Goal: Task Accomplishment & Management: Use online tool/utility

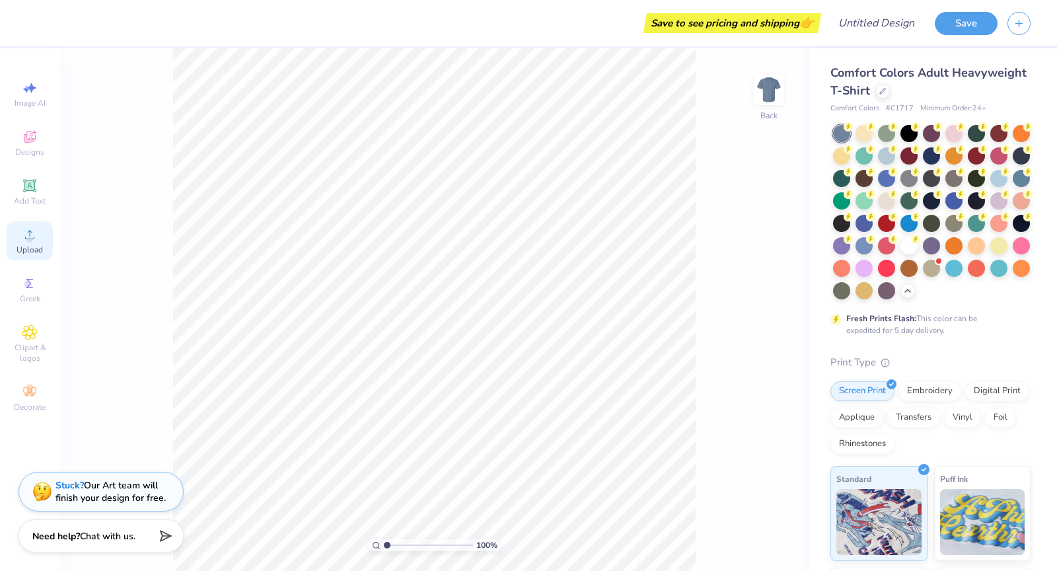
click at [31, 239] on icon at bounding box center [30, 235] width 16 height 16
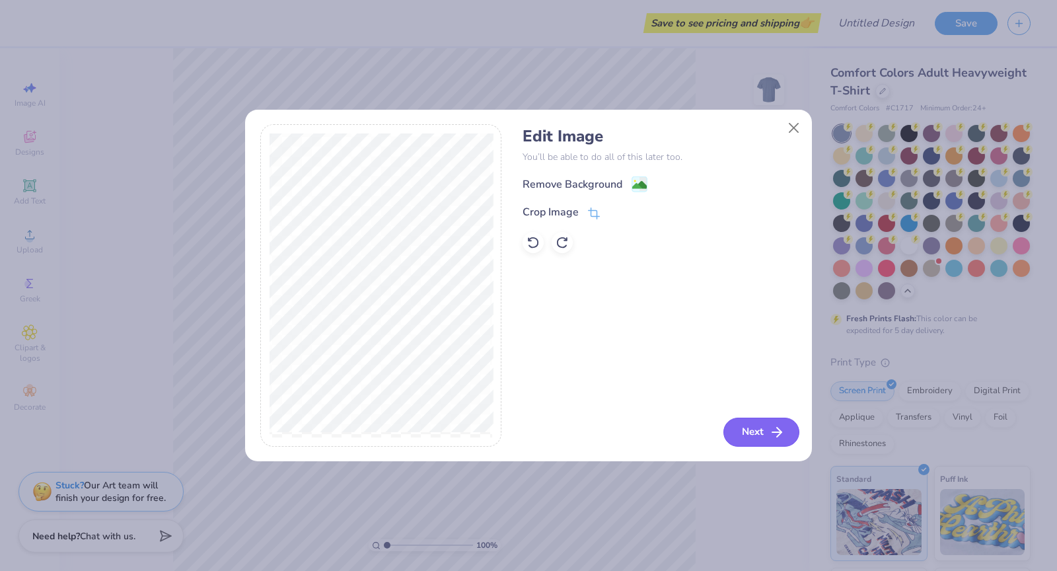
click at [556, 433] on icon "button" at bounding box center [777, 432] width 16 height 16
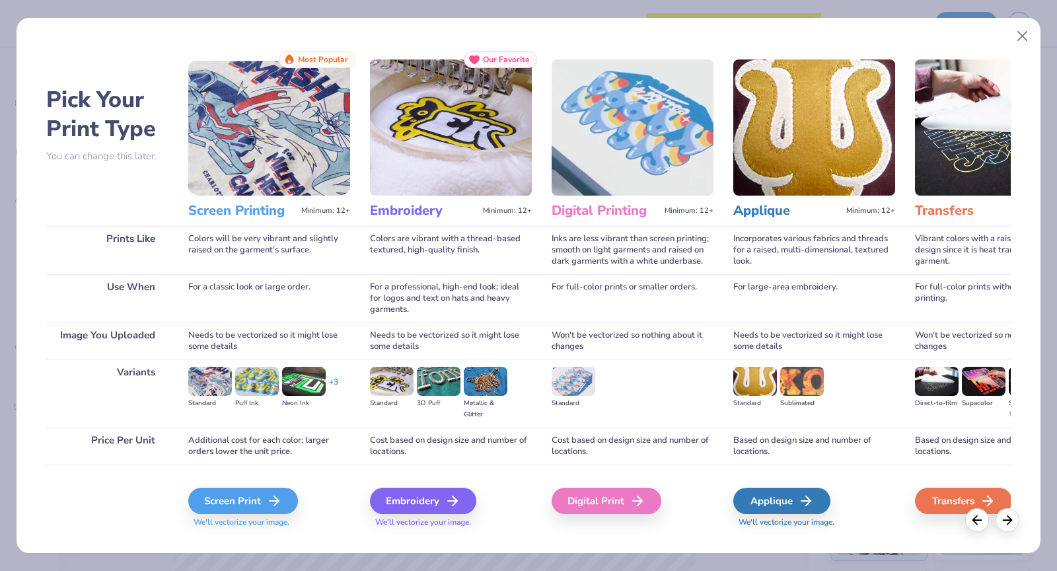
click at [265, 483] on div "Screen Print We'll vectorize your image." at bounding box center [269, 500] width 162 height 71
click at [262, 494] on div "Screen Print" at bounding box center [245, 501] width 110 height 26
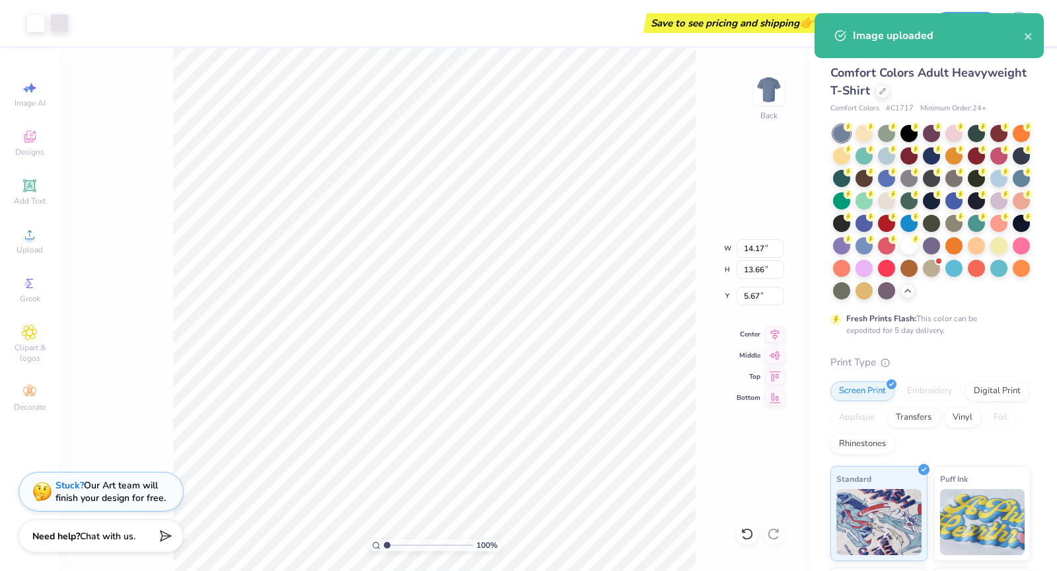
type input "10.10"
type input "9.73"
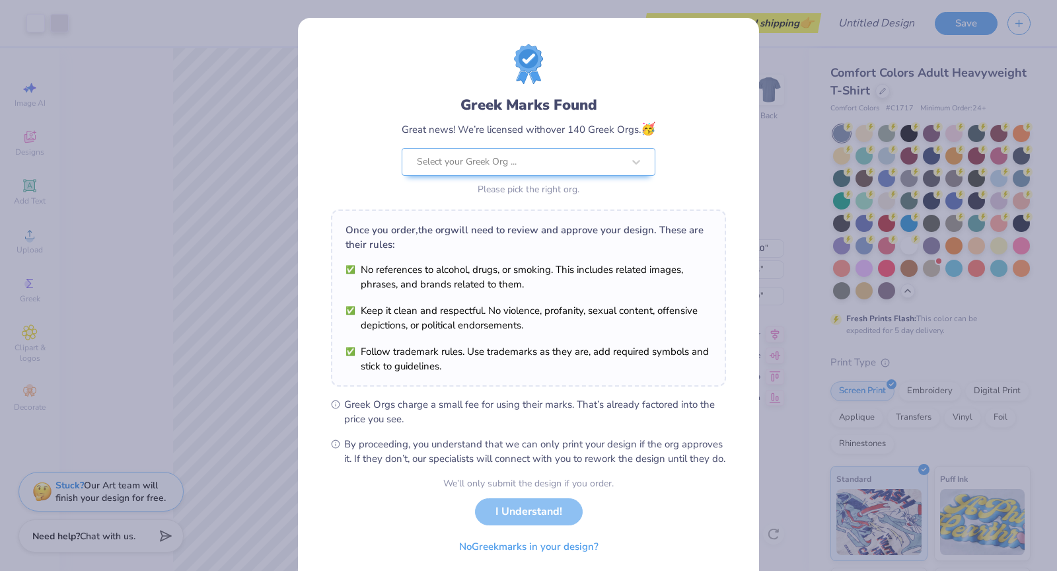
click at [429, 217] on body "Art colors Save to see pricing and shipping 👉 Design Title Save Image AI Design…" at bounding box center [528, 285] width 1057 height 571
type input "1.52"
click at [553, 163] on div at bounding box center [520, 161] width 206 height 17
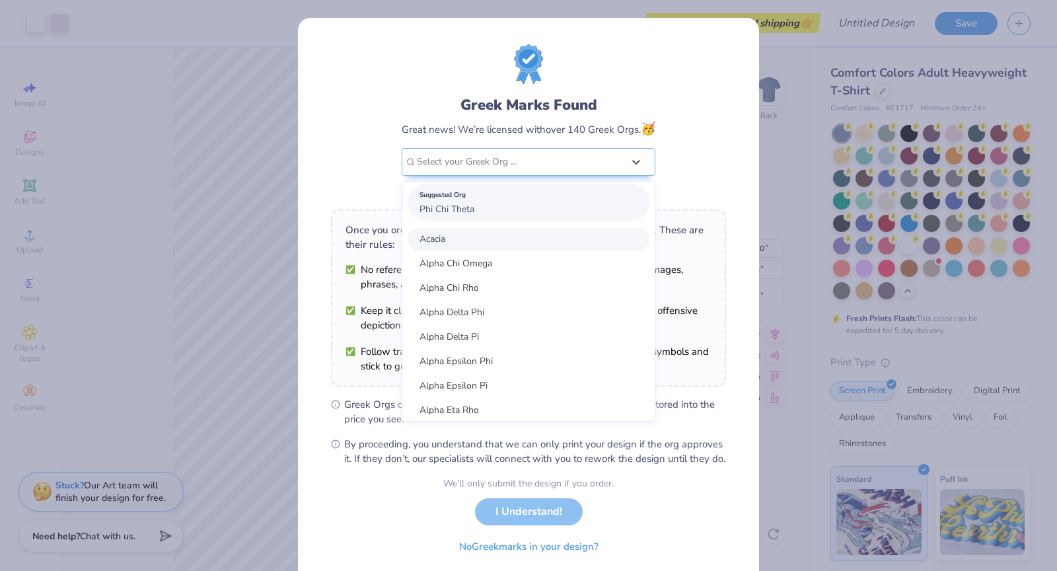
click at [540, 202] on div "Suggested Org Phi Chi Theta" at bounding box center [529, 202] width 242 height 37
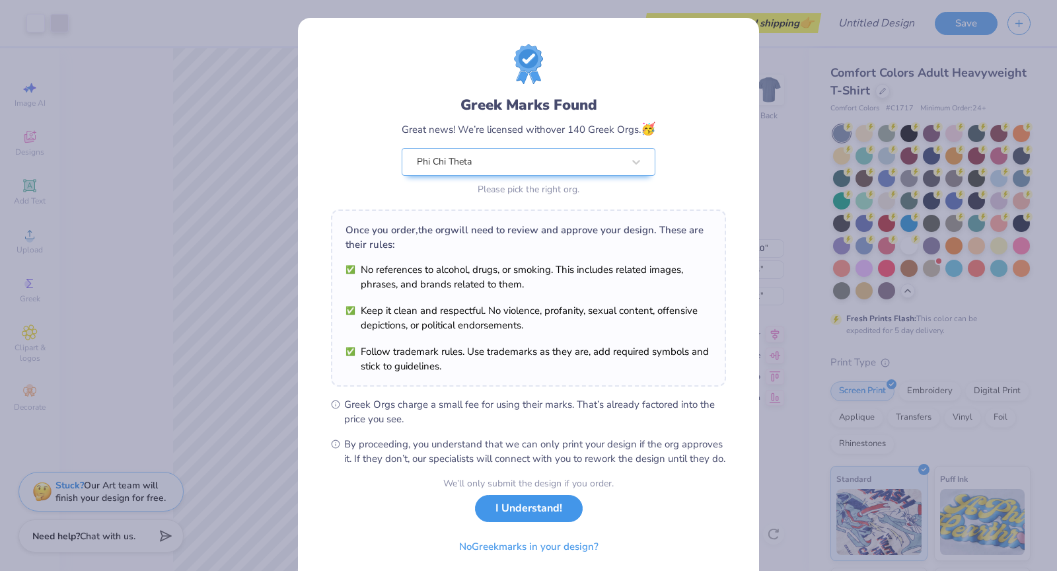
click at [529, 518] on button "I Understand!" at bounding box center [529, 508] width 108 height 27
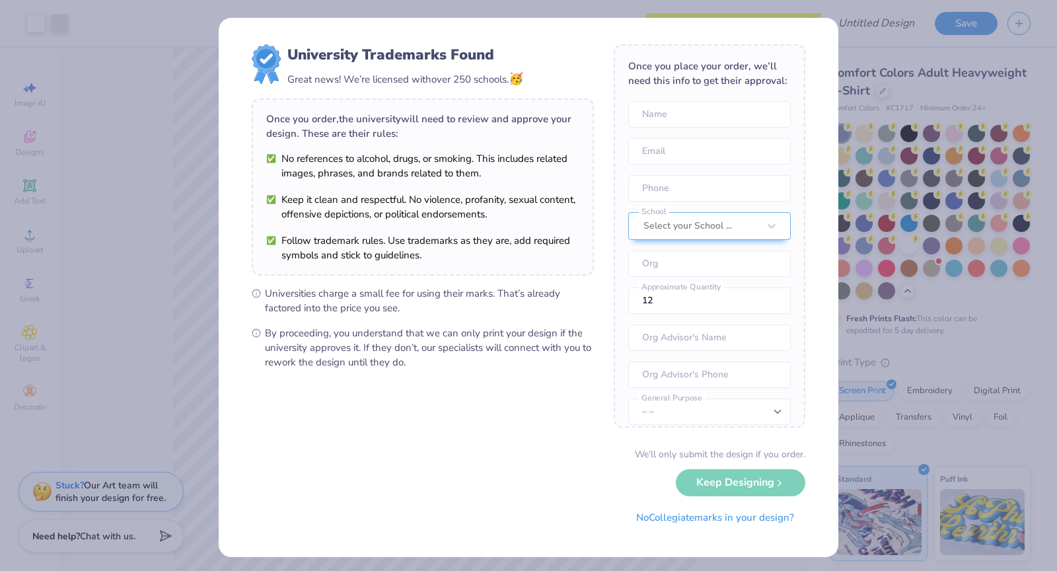
click at [556, 485] on div "We’ll only submit the design if you order. Keep Designing No Collegiate marks i…" at bounding box center [529, 488] width 554 height 83
click at [556, 114] on input "text" at bounding box center [709, 114] width 163 height 26
type input "Gizelle Salumbidez"
click at [556, 151] on input "email" at bounding box center [709, 151] width 163 height 26
type input "pct.vpmarketing@gmail.com"
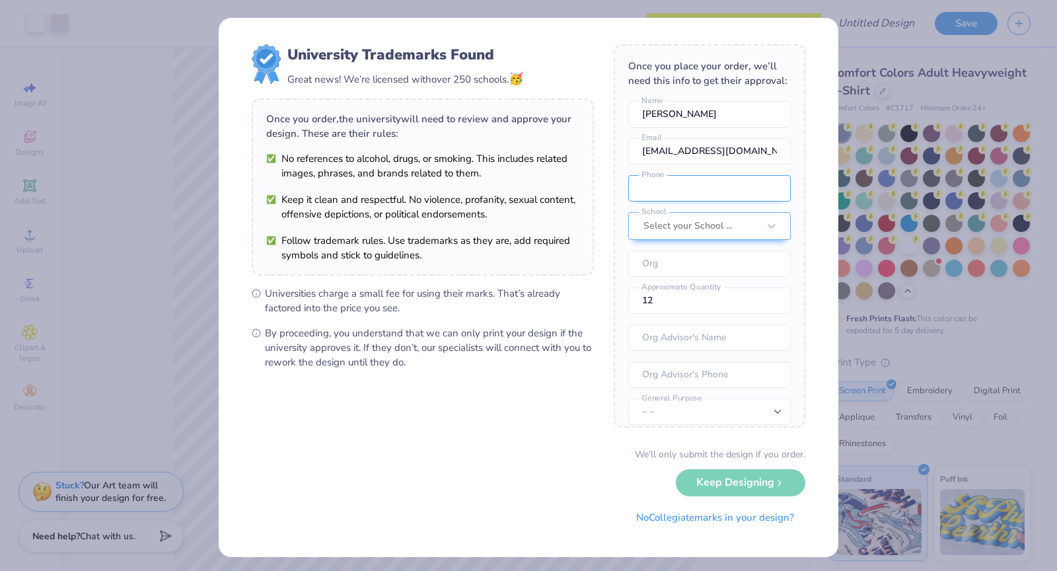
click at [556, 184] on input "tel" at bounding box center [709, 188] width 163 height 26
type input "(847) 910-4017"
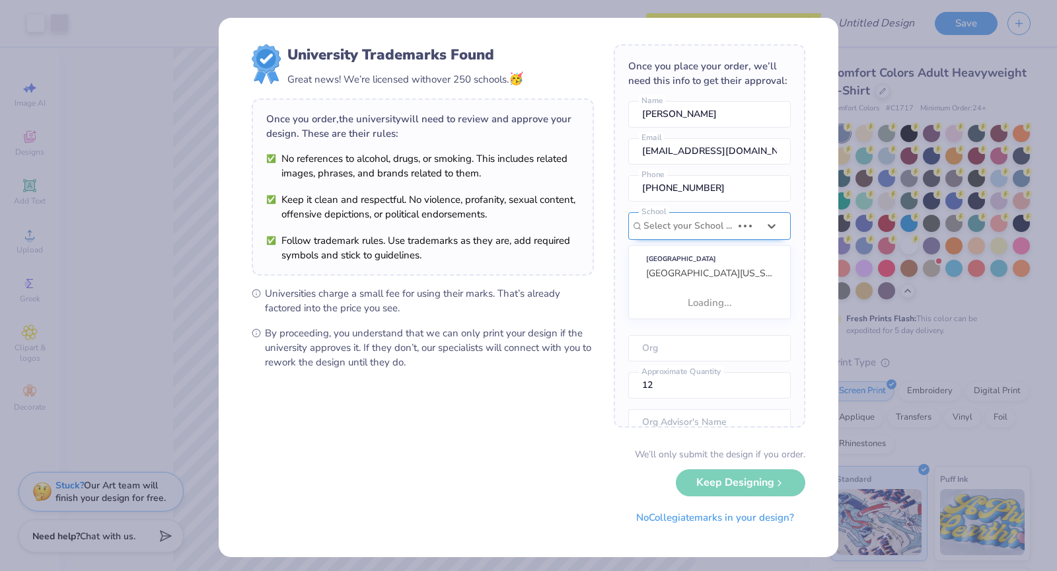
click at [556, 221] on div at bounding box center [688, 225] width 89 height 17
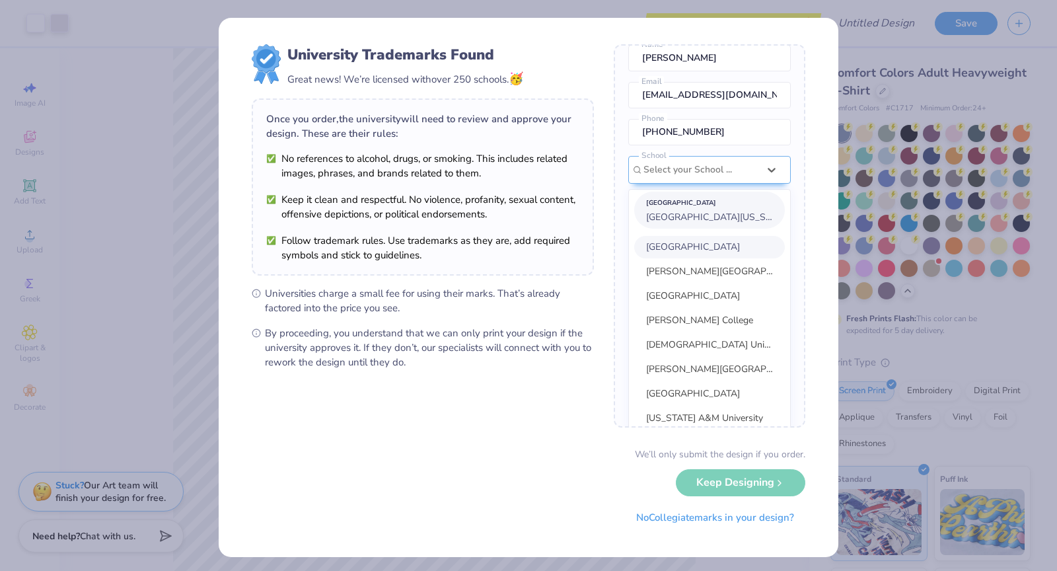
click at [556, 211] on span "University of Illinois Urbana-Champaign" at bounding box center [717, 217] width 143 height 13
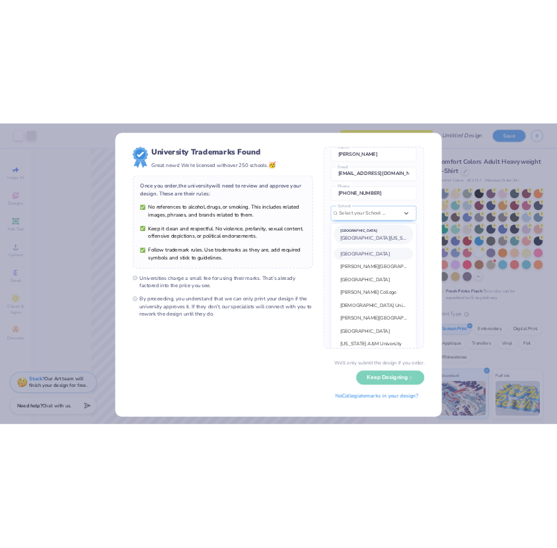
scroll to position [52, 0]
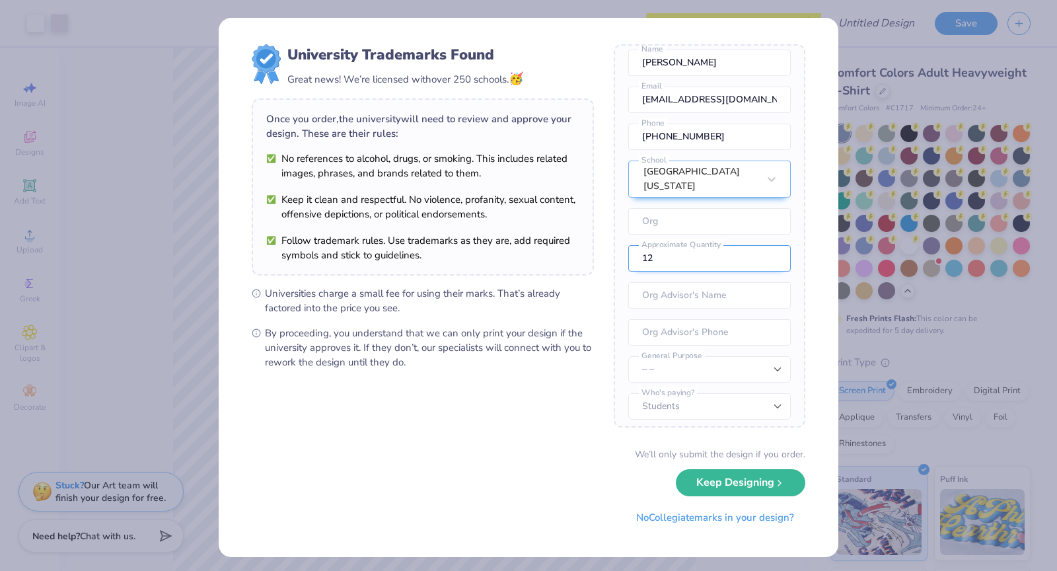
click at [556, 252] on input "12" at bounding box center [709, 258] width 163 height 26
type input "1"
type input "140"
click at [556, 292] on input "text" at bounding box center [709, 295] width 163 height 26
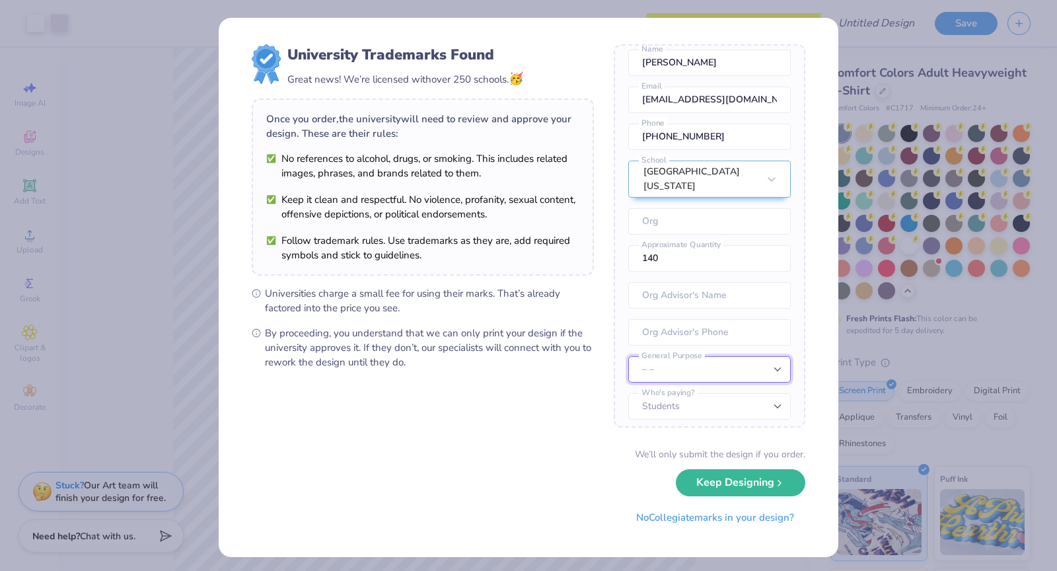
click at [556, 366] on select "– – Member apparel for registered Student Organization / Department / School Fu…" at bounding box center [709, 369] width 163 height 26
select select "Member apparel for registered Student Organization / Department / School"
click at [556, 356] on select "– – Member apparel for registered Student Organization / Department / School Fu…" at bounding box center [709, 369] width 163 height 26
click at [556, 403] on select "Students University" at bounding box center [709, 406] width 163 height 26
click at [556, 393] on select "Students University" at bounding box center [709, 406] width 163 height 26
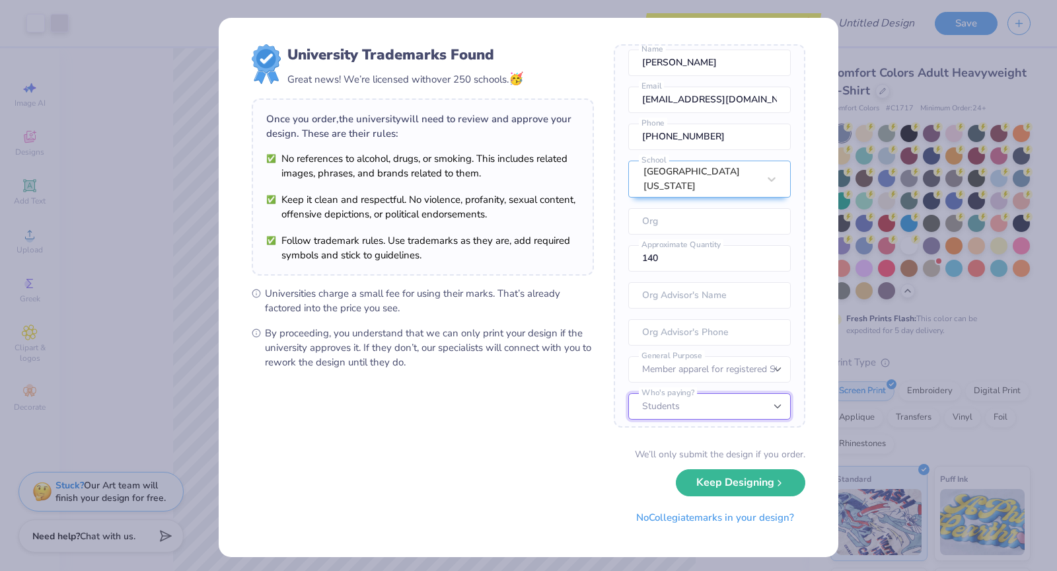
click at [556, 403] on select "Students University" at bounding box center [709, 406] width 163 height 26
click at [556, 472] on button "Keep Designing" at bounding box center [741, 479] width 130 height 27
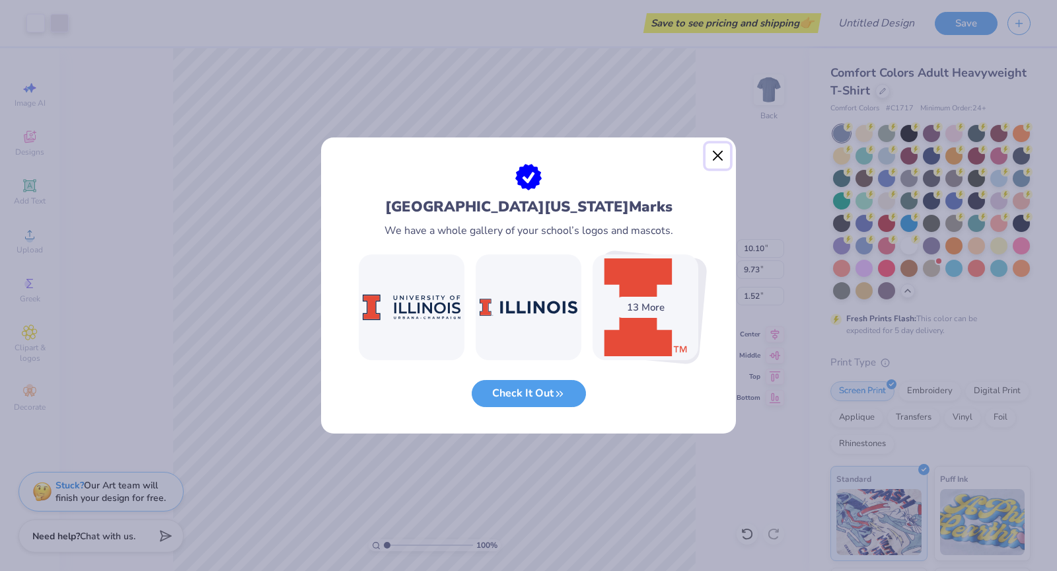
click at [556, 153] on button "Close" at bounding box center [718, 155] width 25 height 25
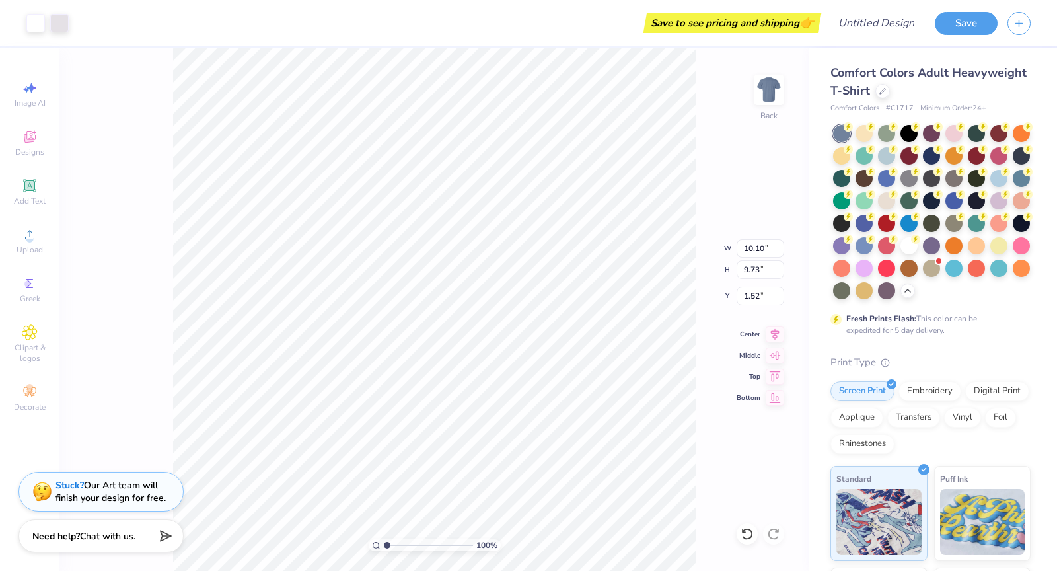
type input "9.73"
type input "9.38"
type input "3.56"
type input "4.32"
type input "4.16"
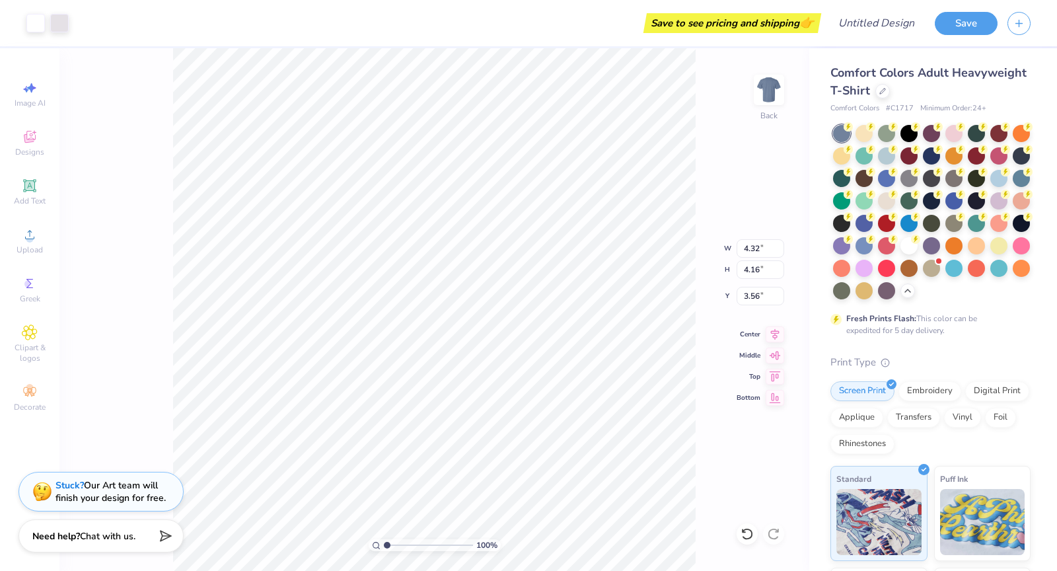
type input "3.00"
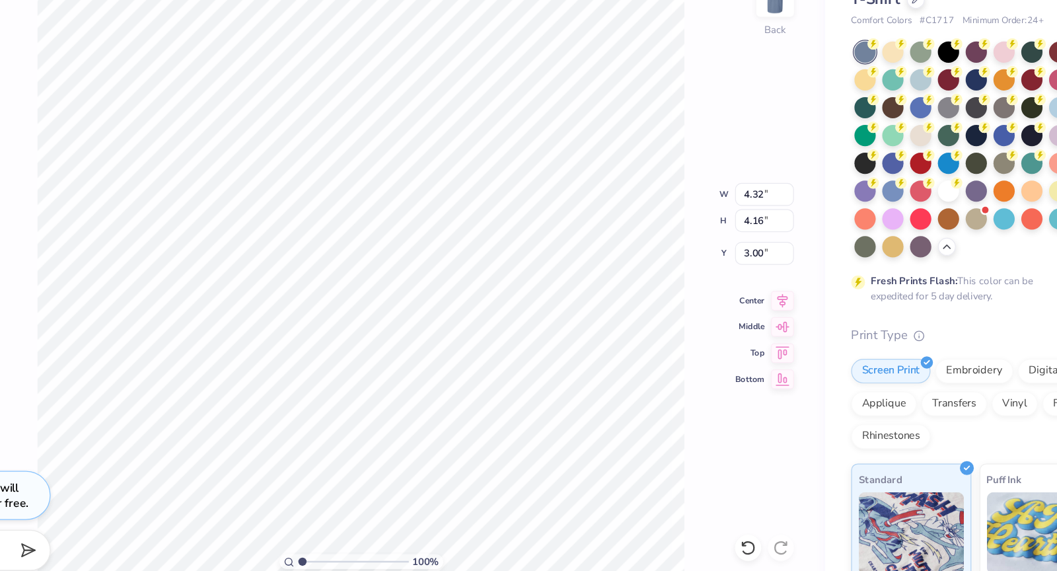
type input "4.94"
type input "9.17"
type input "8.84"
type input "3.43"
type input "8.57"
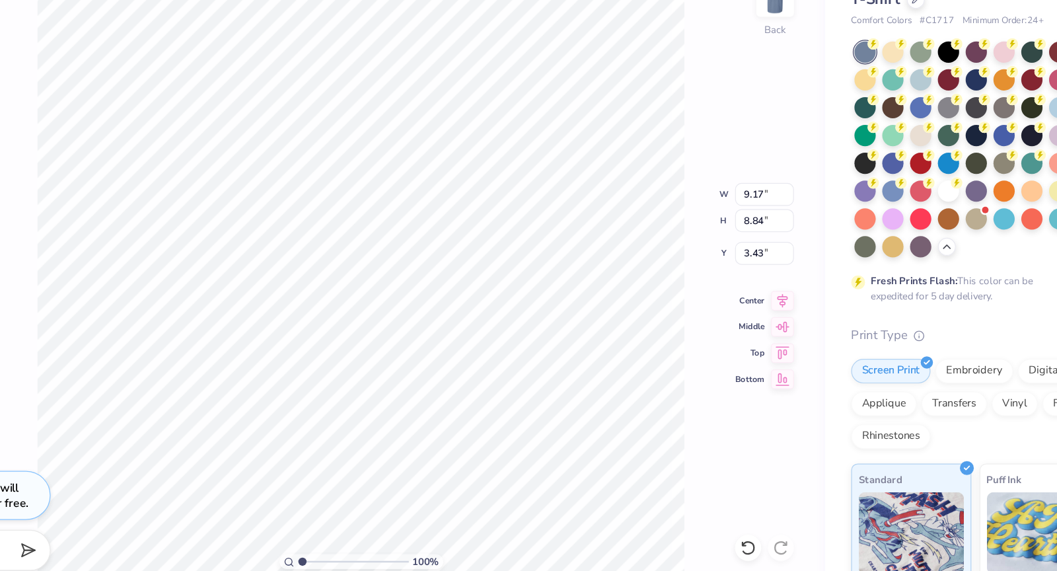
type input "8.26"
type input "3.00"
click at [556, 266] on div "100 % Back W 8.57 8.57 " H 8.26 8.26 " Y 3.00 3.00 " Center Middle Top Bottom" at bounding box center [434, 309] width 750 height 523
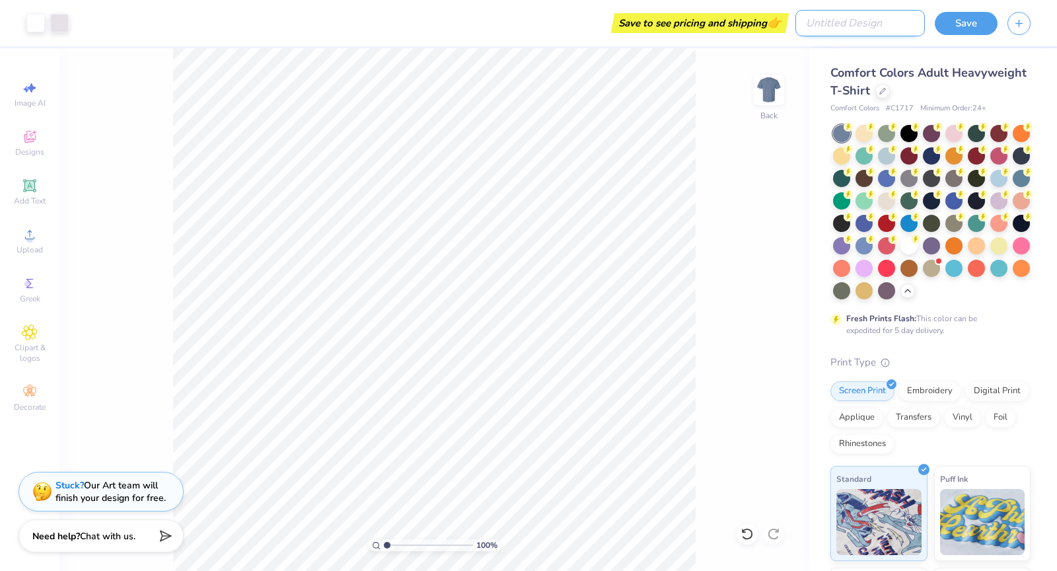
click at [556, 17] on input "Design Title" at bounding box center [861, 23] width 130 height 26
click at [556, 24] on input "Design #1" at bounding box center [861, 23] width 130 height 26
type input "F25 Rush Design #1"
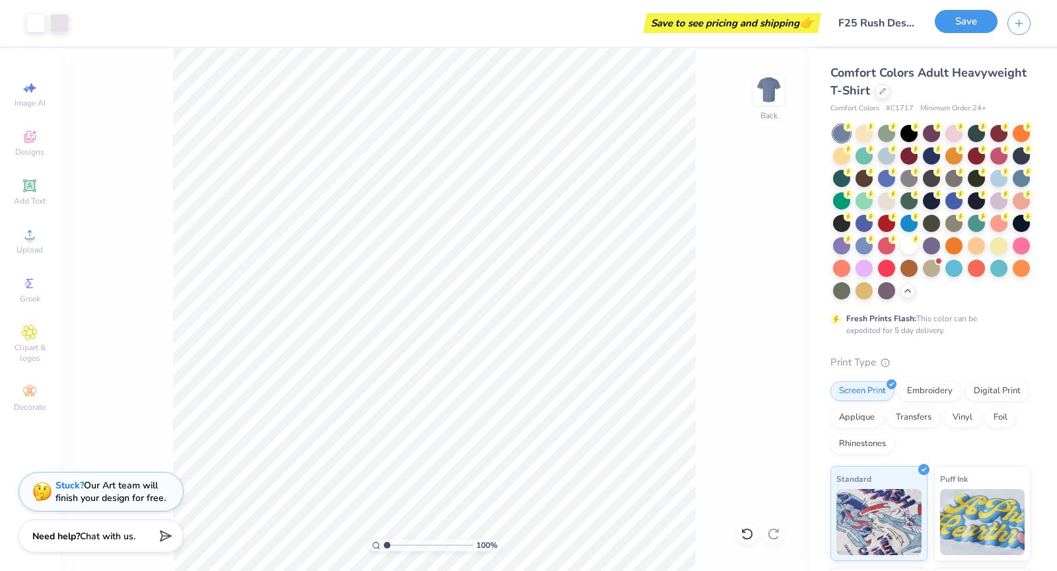
click at [556, 23] on button "Save" at bounding box center [966, 21] width 63 height 23
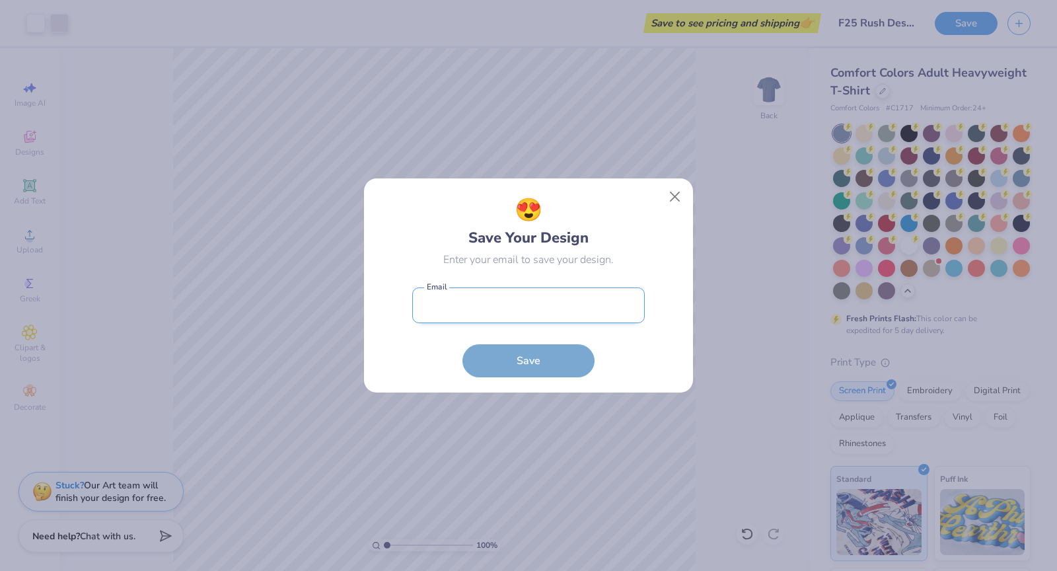
click at [503, 294] on input "email" at bounding box center [528, 305] width 233 height 36
type input "pct.vpmarketing@gmail.com"
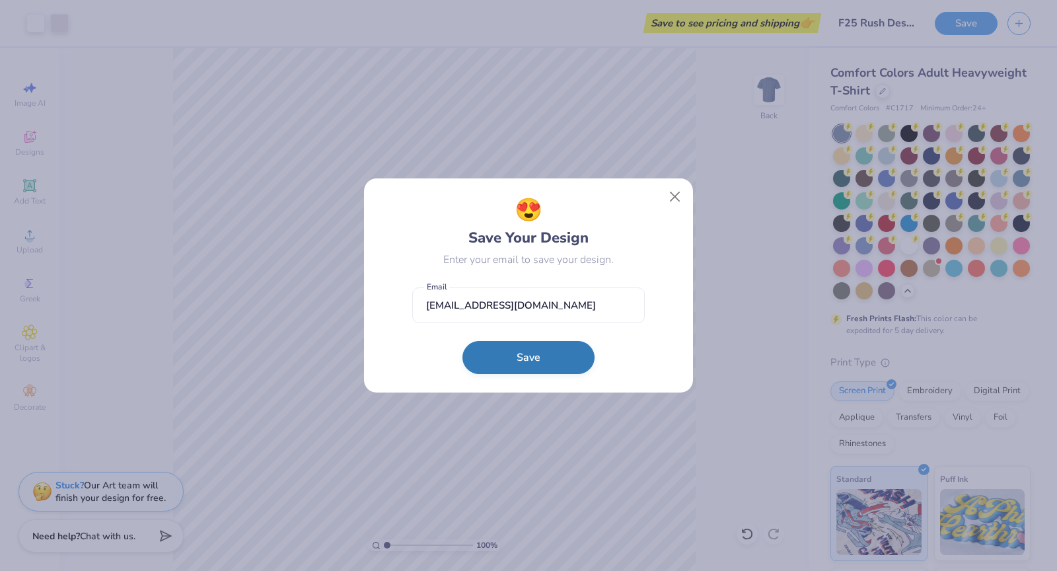
click at [547, 353] on button "Save" at bounding box center [529, 357] width 132 height 33
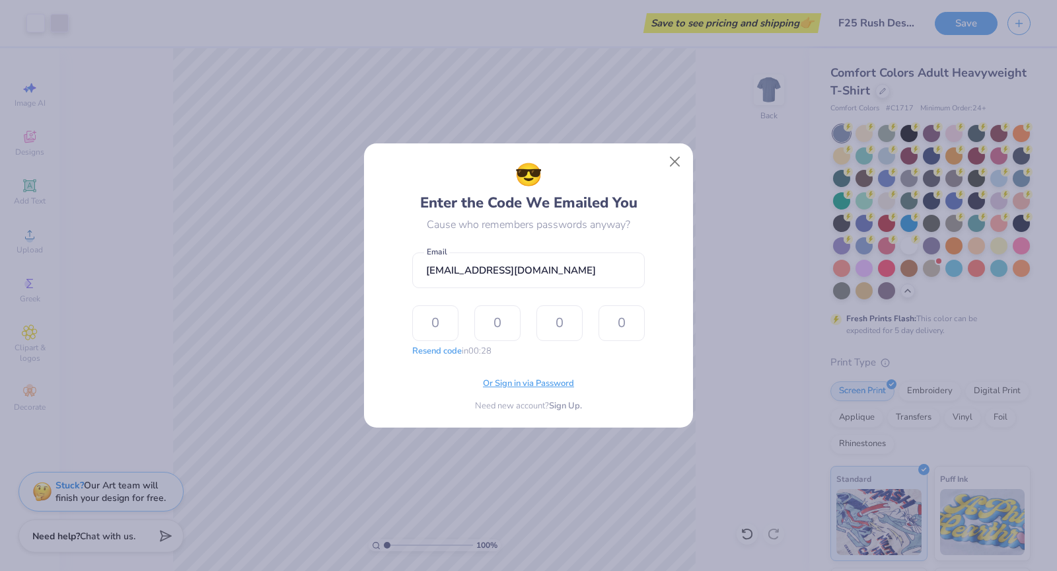
click at [548, 384] on span "Or Sign in via Password" at bounding box center [528, 383] width 91 height 13
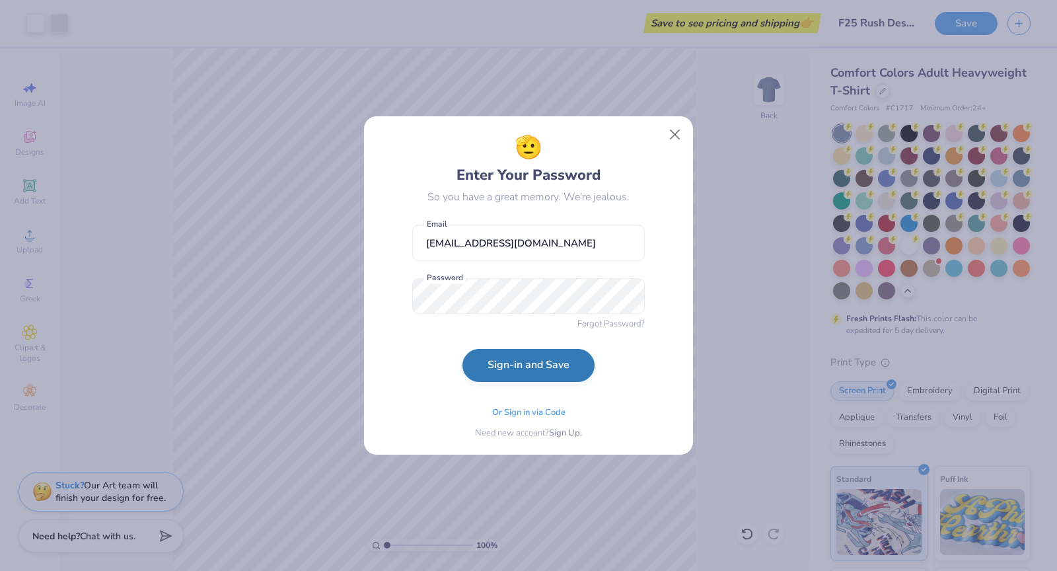
click at [465, 363] on button "Sign-in and Save" at bounding box center [529, 365] width 132 height 33
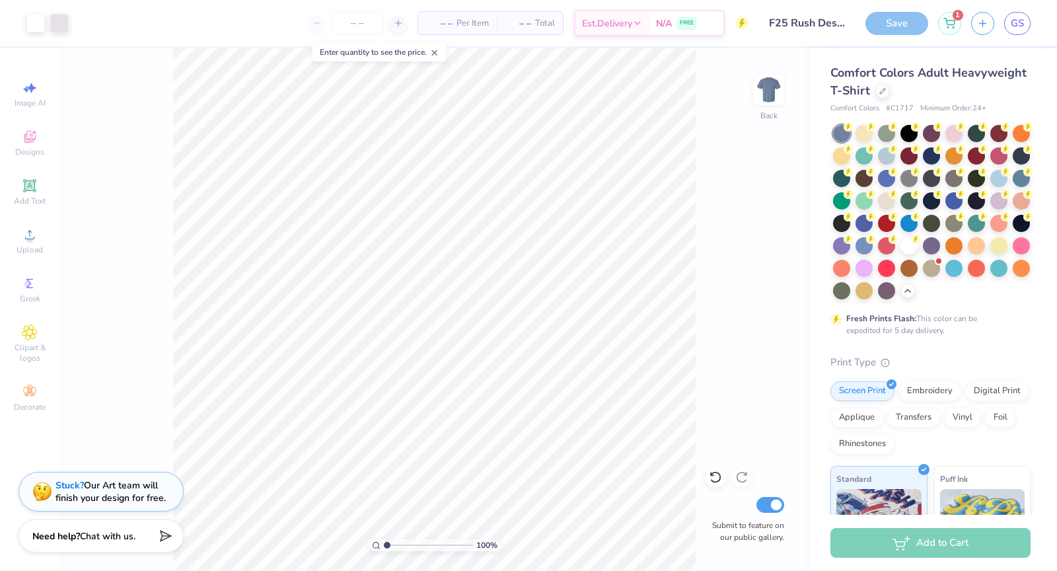
click at [429, 22] on span "– –" at bounding box center [439, 24] width 26 height 14
click at [362, 21] on input "number" at bounding box center [358, 23] width 52 height 24
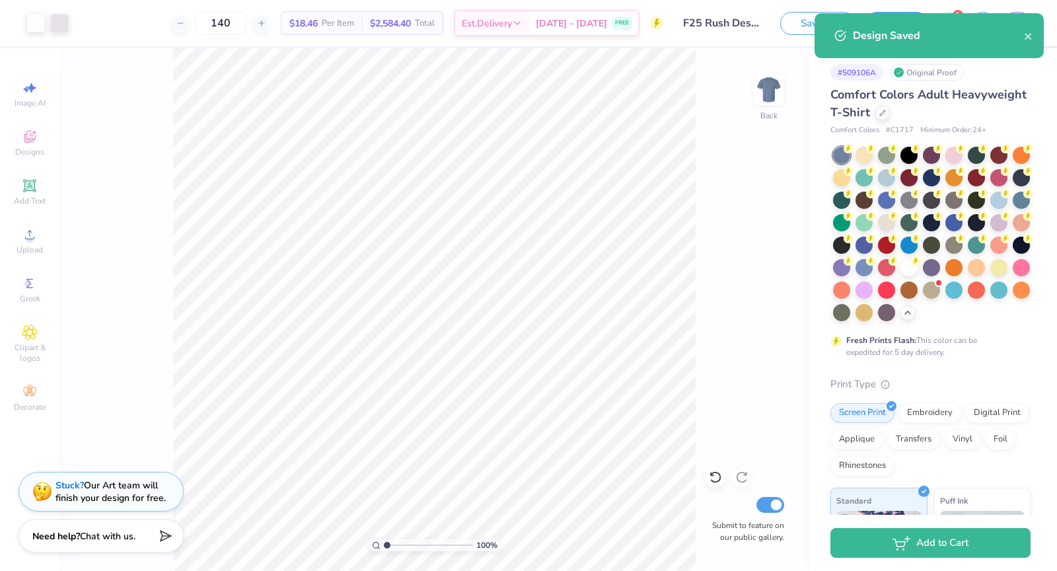
type input "140"
click at [556, 36] on icon "close" at bounding box center [1028, 36] width 9 height 11
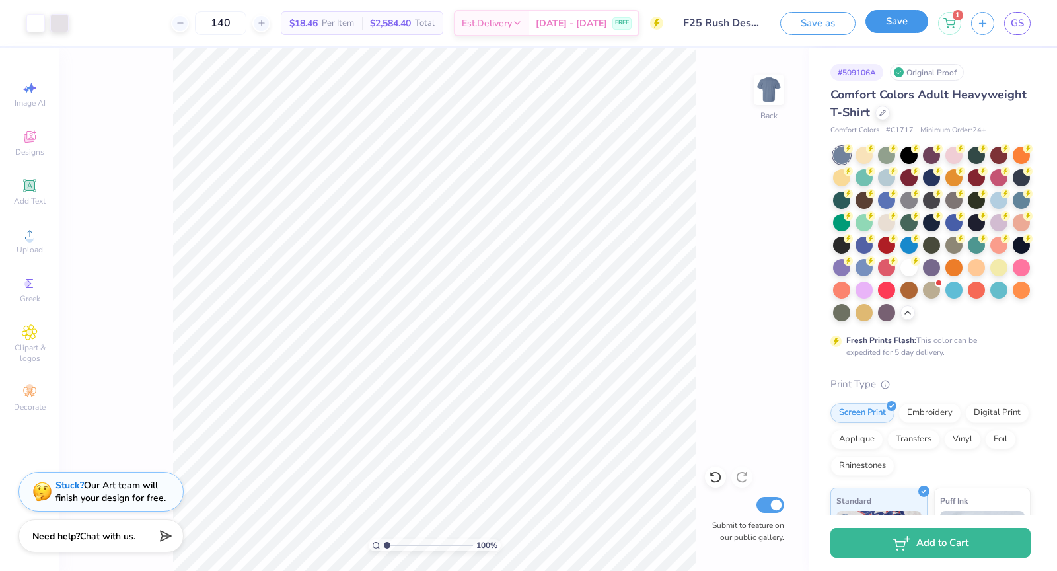
click at [556, 26] on button "Save" at bounding box center [897, 21] width 63 height 23
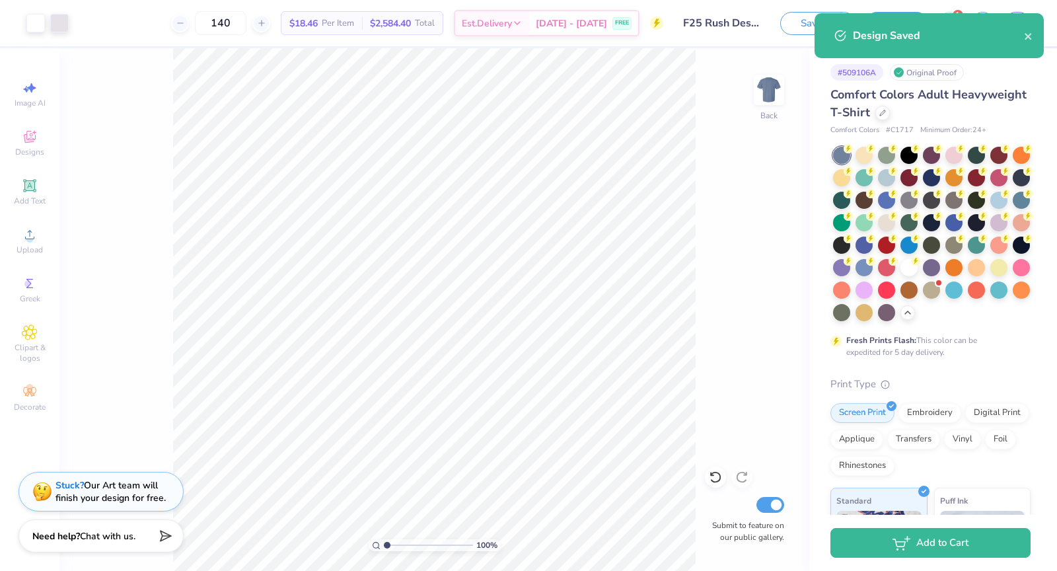
click at [556, 44] on div "Design Saved" at bounding box center [929, 35] width 229 height 45
click at [556, 42] on button "close" at bounding box center [1028, 36] width 9 height 16
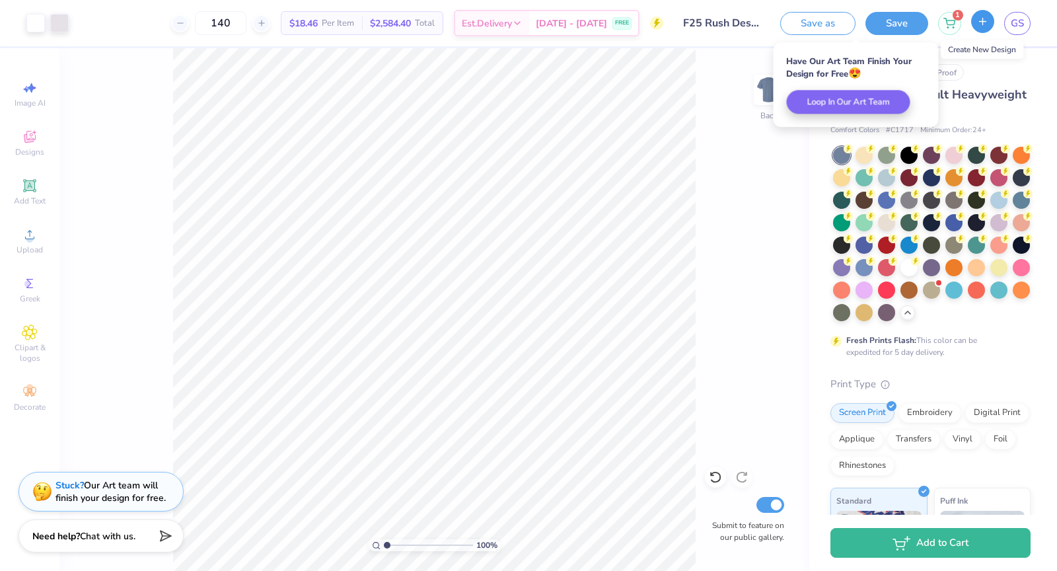
click at [556, 28] on button "button" at bounding box center [982, 21] width 23 height 23
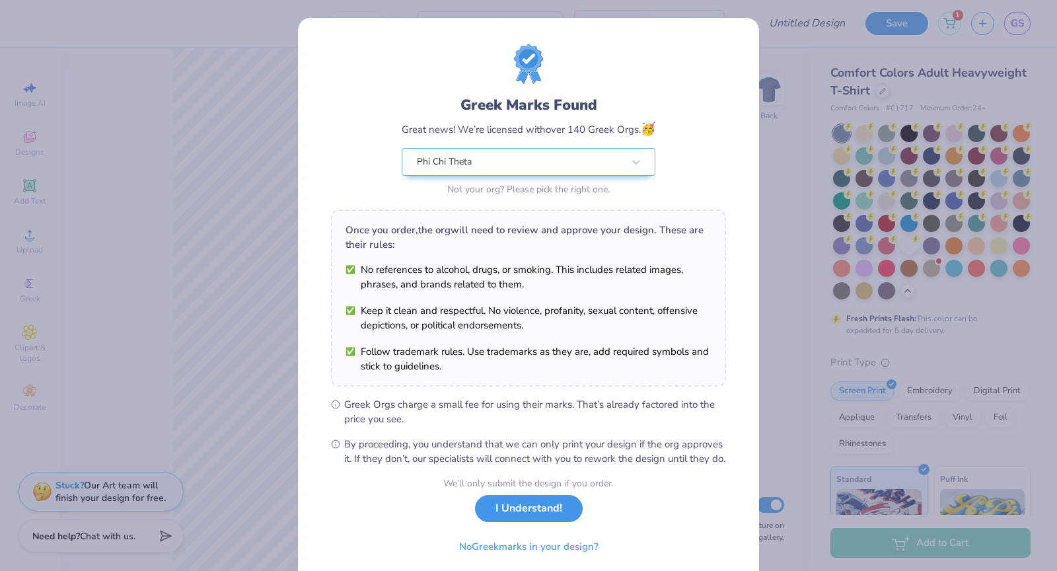
click at [539, 522] on button "I Understand!" at bounding box center [529, 508] width 108 height 27
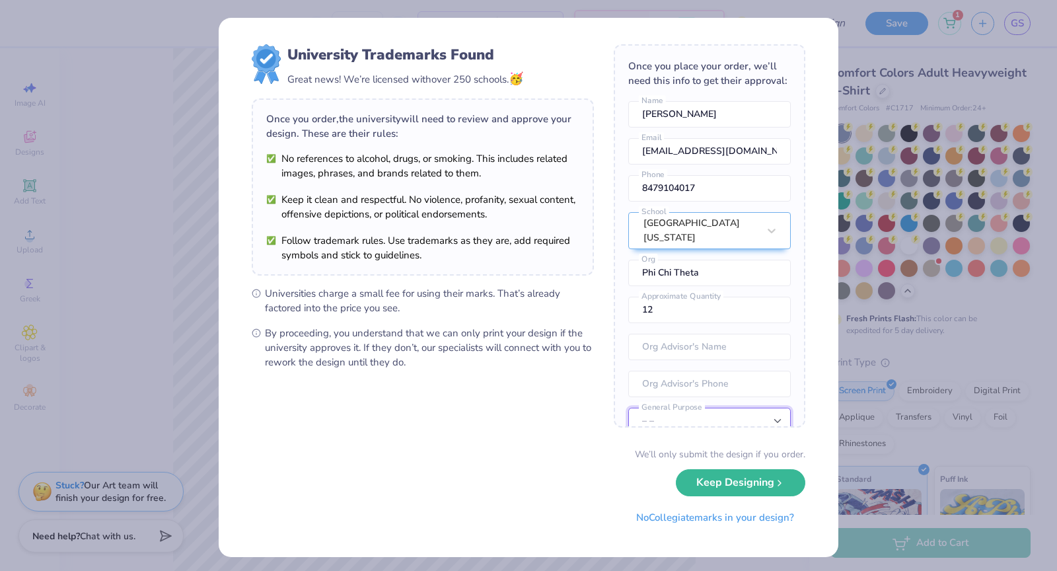
click at [556, 409] on select "– – Member apparel for registered Student Organization / Department / School Fu…" at bounding box center [709, 421] width 163 height 26
select select "Member apparel for registered Student Organization / Department / School"
click at [556, 408] on select "– – Member apparel for registered Student Organization / Department / School Fu…" at bounding box center [709, 421] width 163 height 26
click at [556, 480] on button "Keep Designing" at bounding box center [741, 479] width 130 height 27
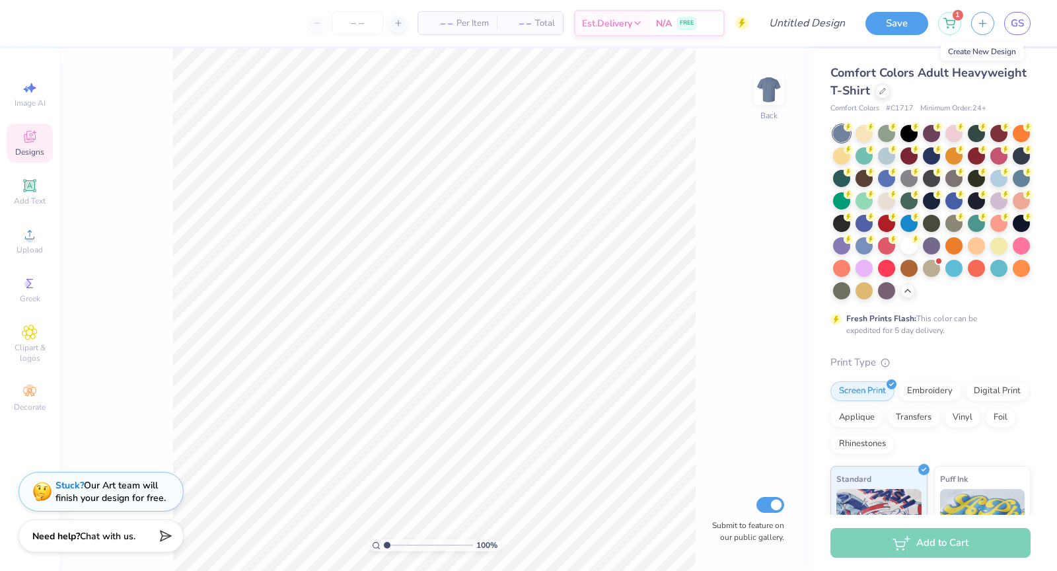
click at [44, 145] on div "Designs" at bounding box center [30, 143] width 46 height 39
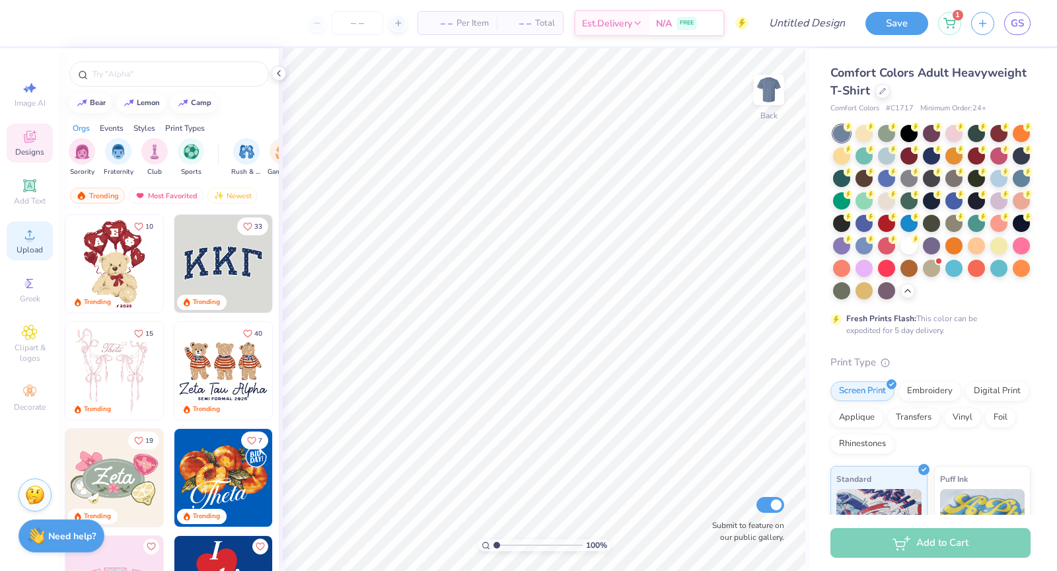
click at [38, 242] on div "Upload" at bounding box center [30, 240] width 46 height 39
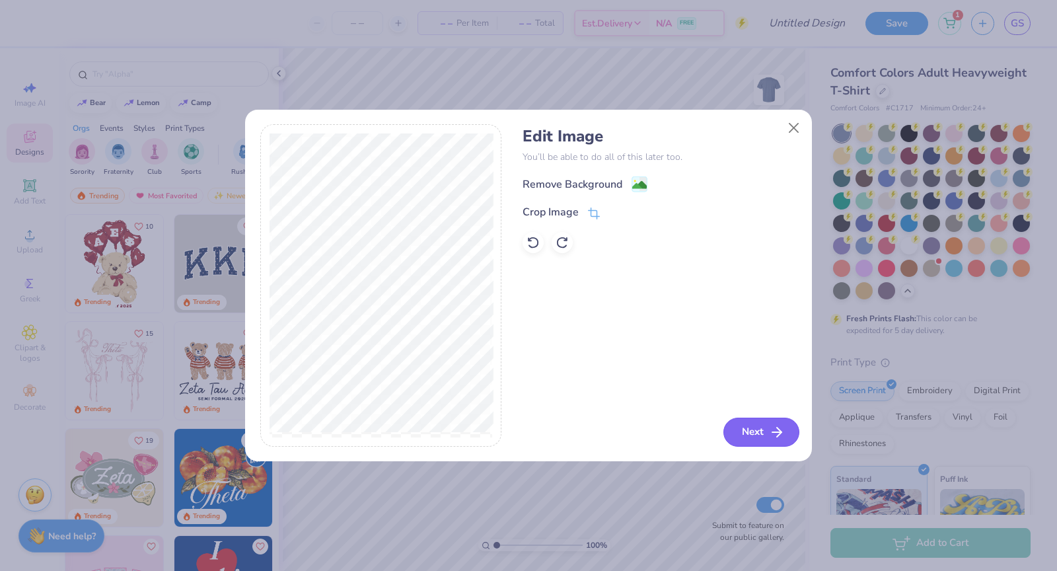
click at [556, 432] on line "button" at bounding box center [776, 432] width 9 height 0
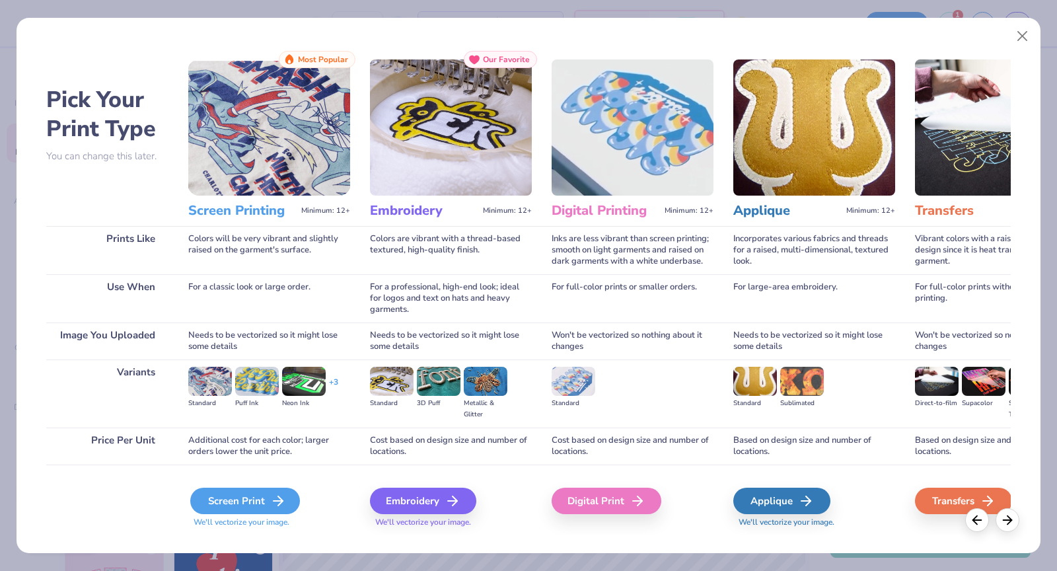
click at [229, 496] on div "Screen Print" at bounding box center [245, 501] width 110 height 26
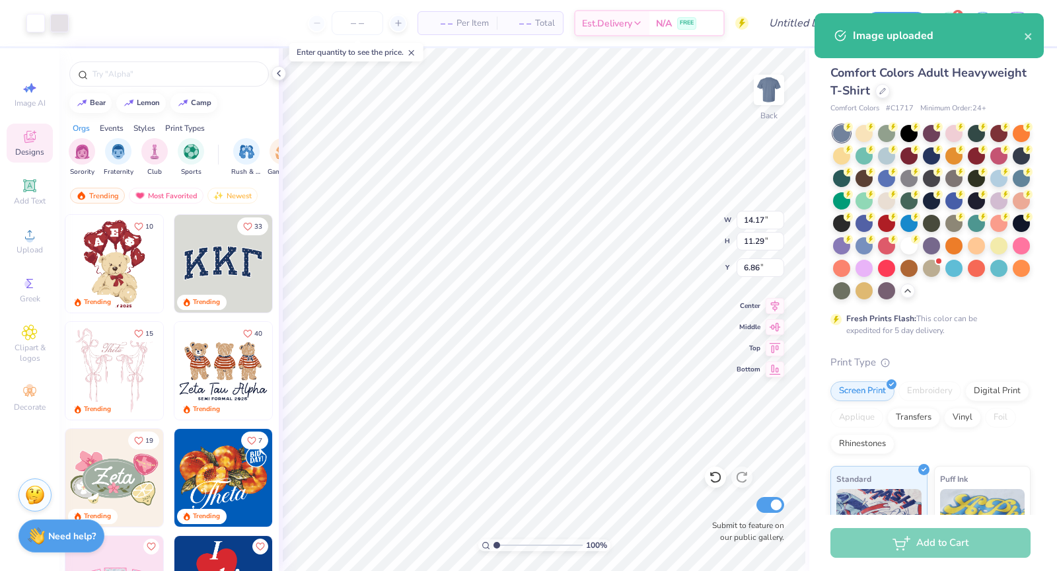
type input "1.21"
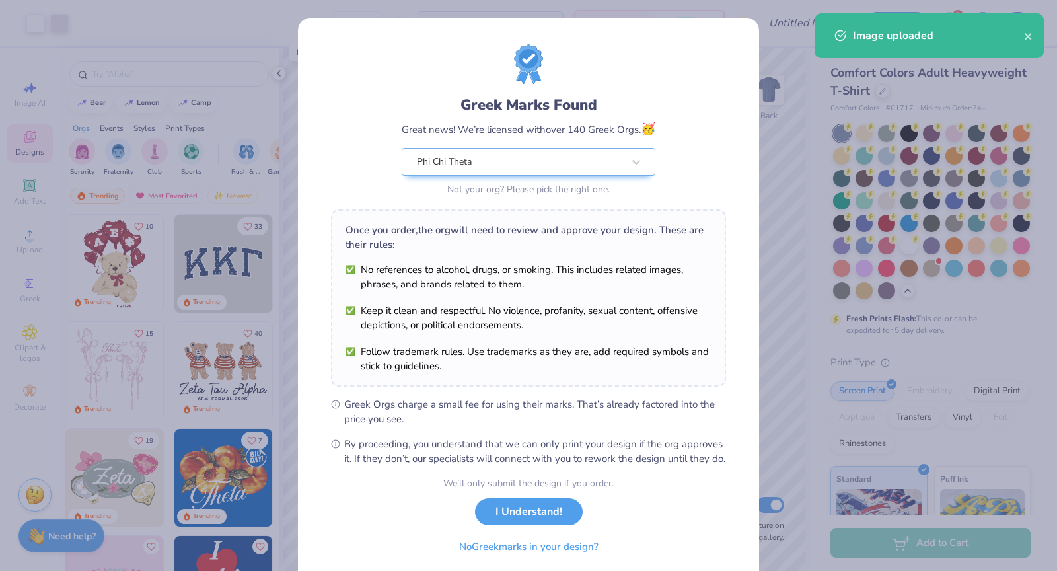
click at [556, 312] on body "Art colors – – Per Item – – Total Est. Delivery N/A FREE Design Title Save 1 GS…" at bounding box center [528, 285] width 1057 height 571
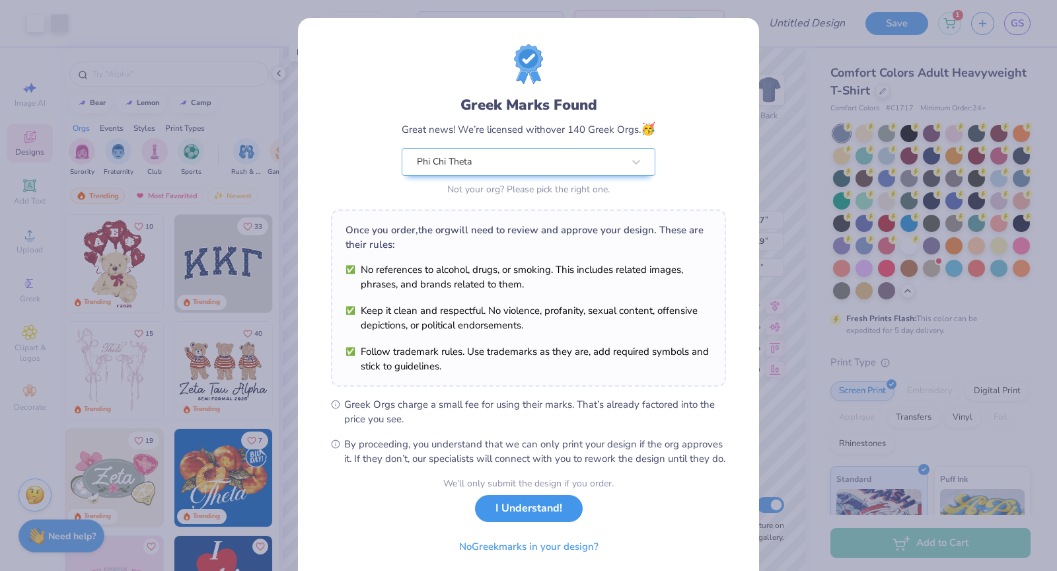
click at [531, 522] on button "I Understand!" at bounding box center [529, 508] width 108 height 27
select select "Member apparel for registered Student Organization / Department / School"
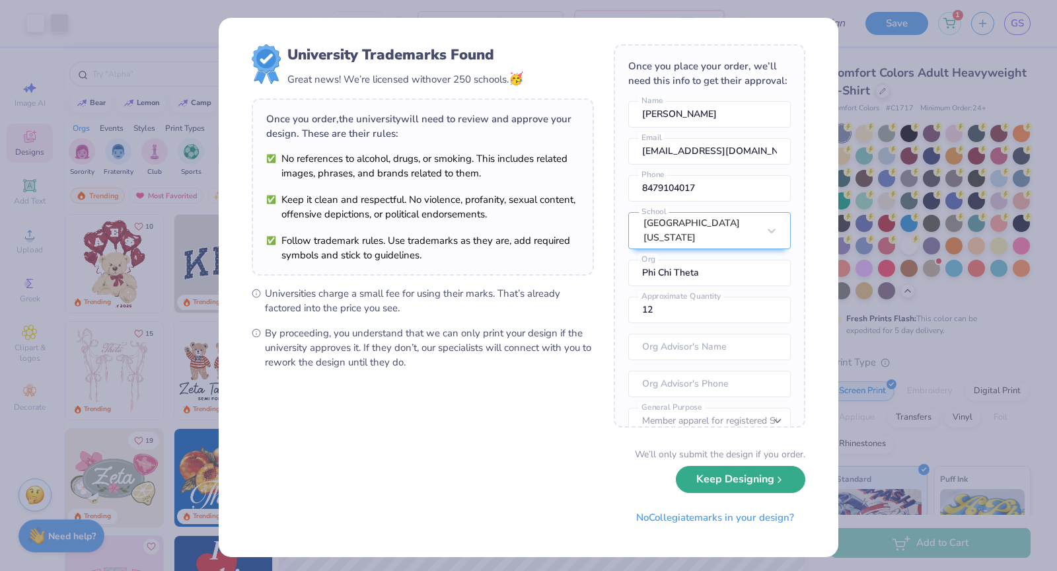
click at [556, 474] on button "Keep Designing" at bounding box center [741, 479] width 130 height 27
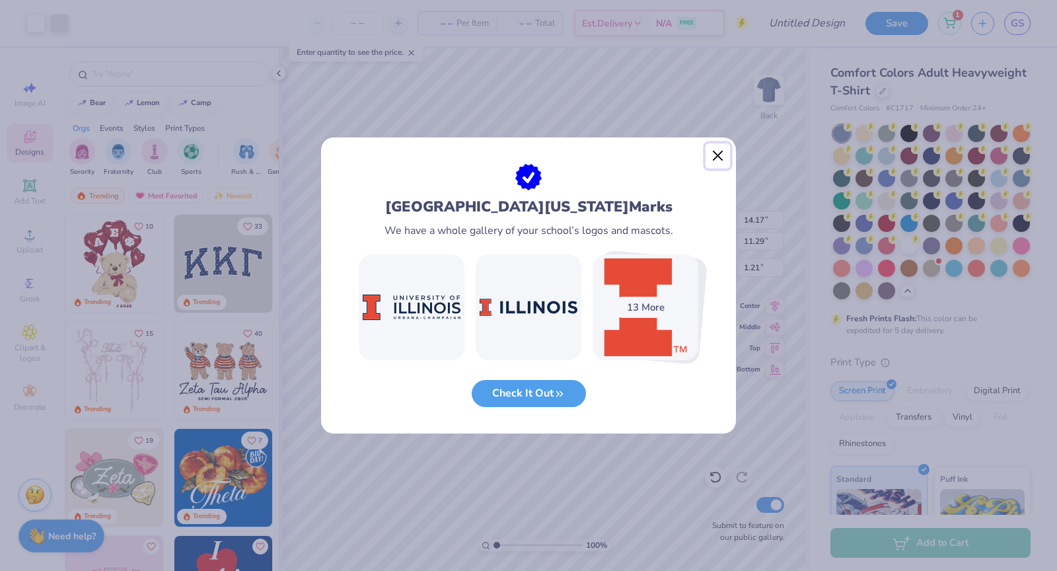
click at [556, 158] on button "Close" at bounding box center [718, 155] width 25 height 25
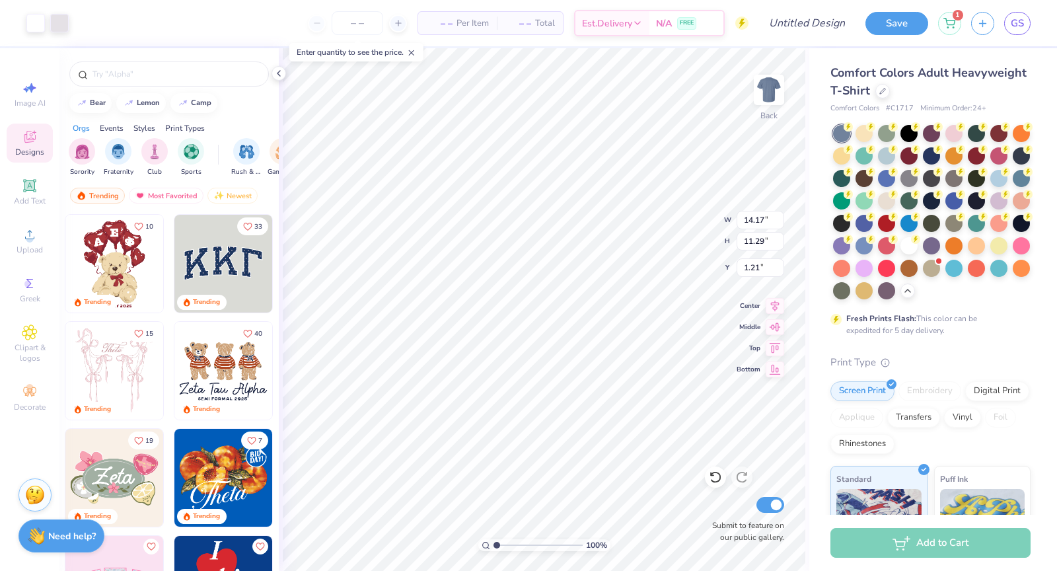
type input "10.41"
type input "8.29"
type input "2.58"
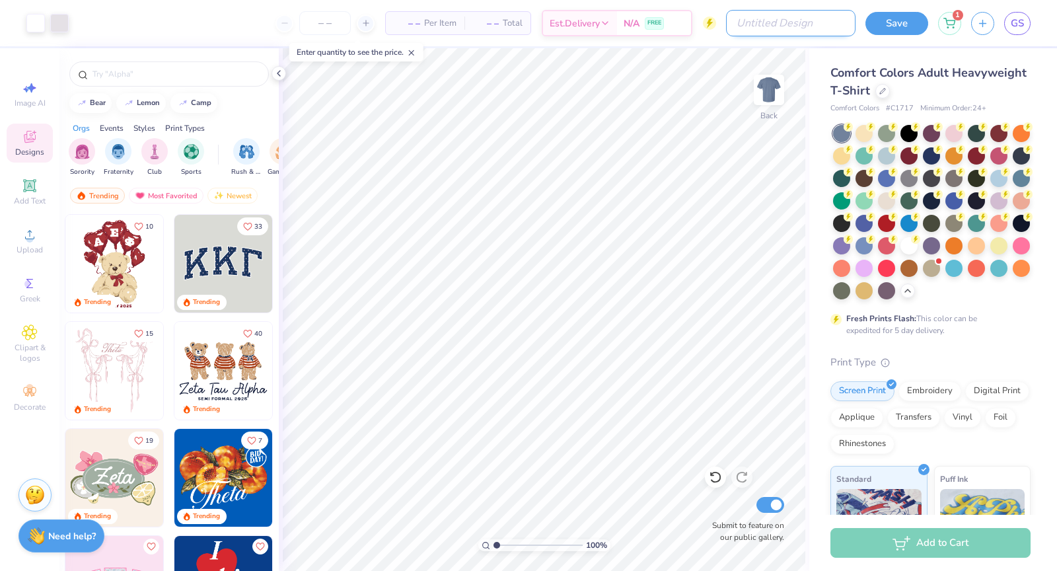
click at [556, 17] on input "Design Title" at bounding box center [791, 23] width 130 height 26
type input "F25 Rush #2"
click at [556, 244] on div at bounding box center [864, 244] width 17 height 17
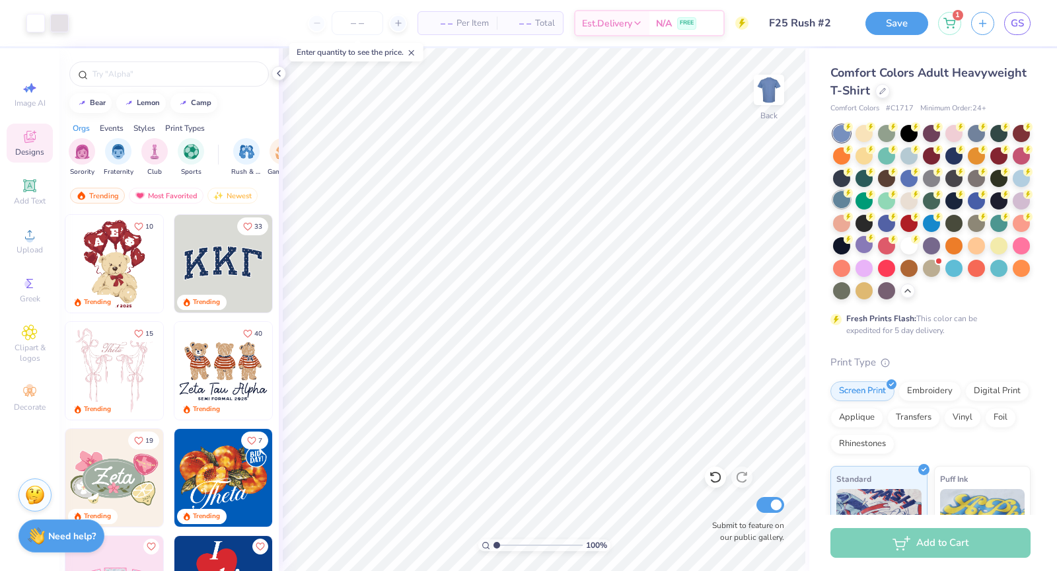
click at [556, 200] on div at bounding box center [841, 199] width 17 height 17
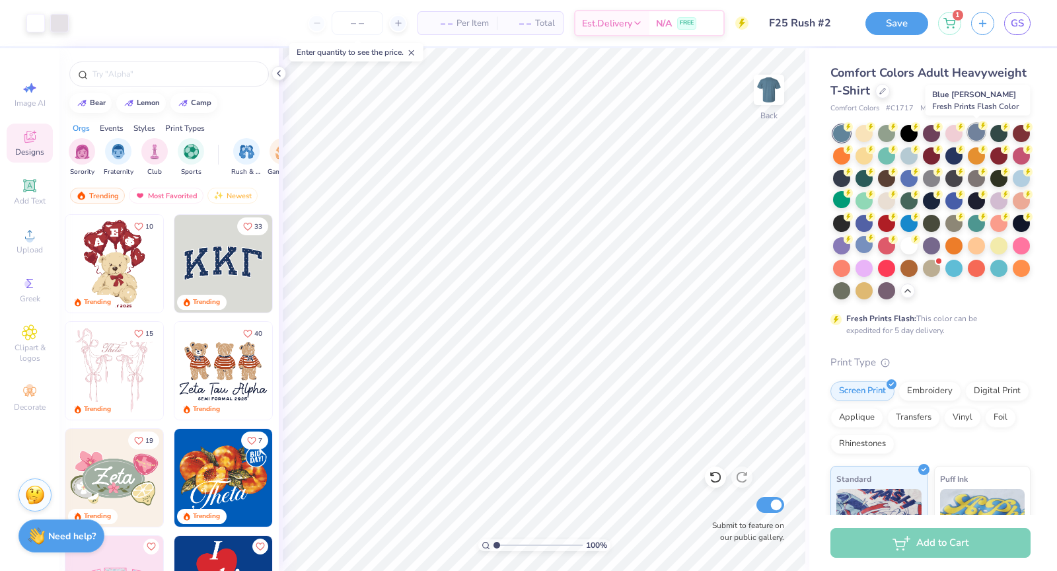
click at [556, 135] on div at bounding box center [976, 132] width 17 height 17
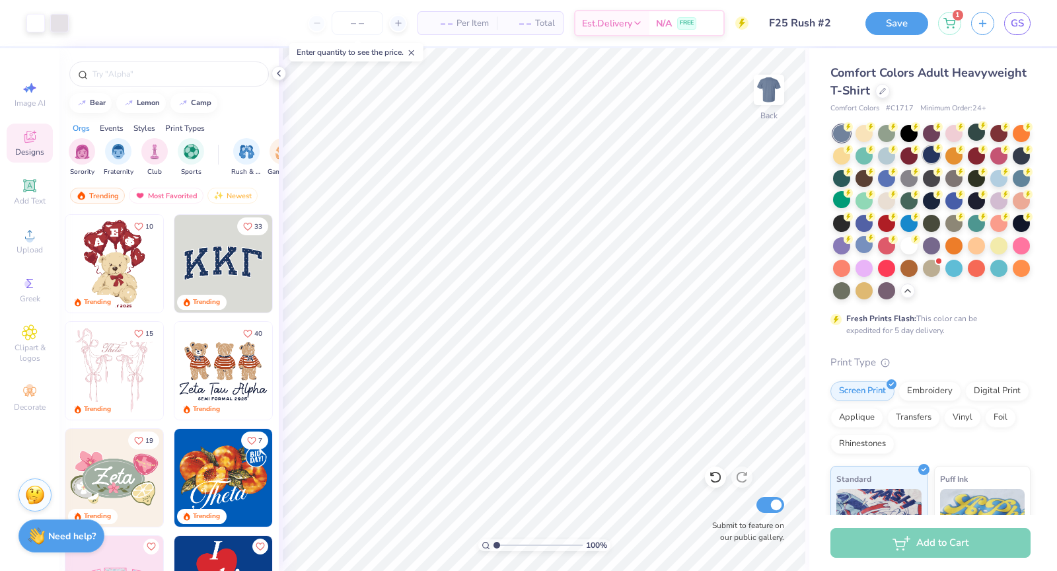
click at [556, 157] on div at bounding box center [931, 154] width 17 height 17
click at [556, 204] on div at bounding box center [931, 199] width 17 height 17
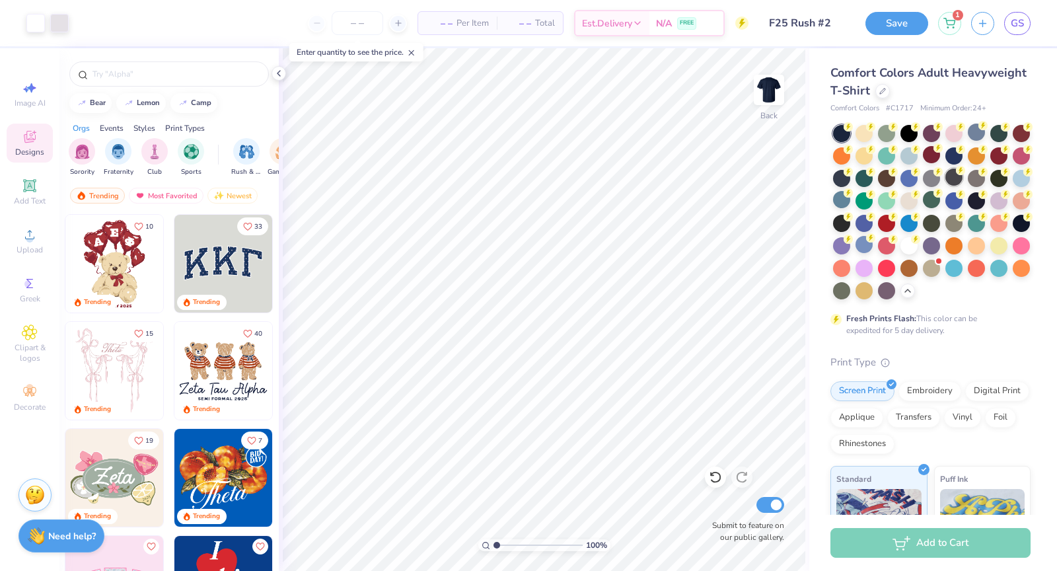
click at [556, 169] on div at bounding box center [954, 177] width 17 height 17
click at [556, 155] on div at bounding box center [954, 154] width 17 height 17
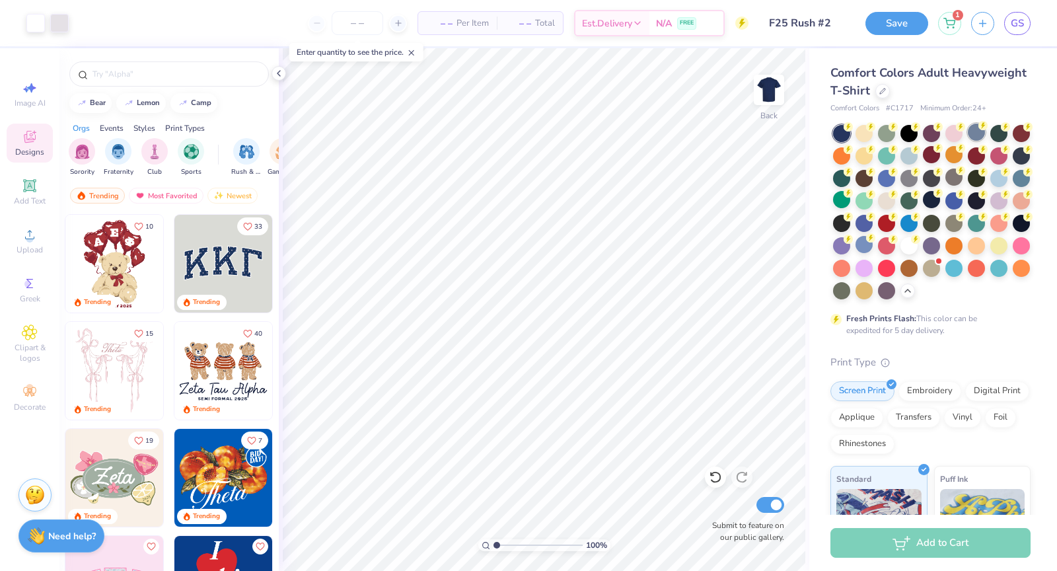
click at [556, 128] on circle at bounding box center [848, 126] width 9 height 9
type input "2.34"
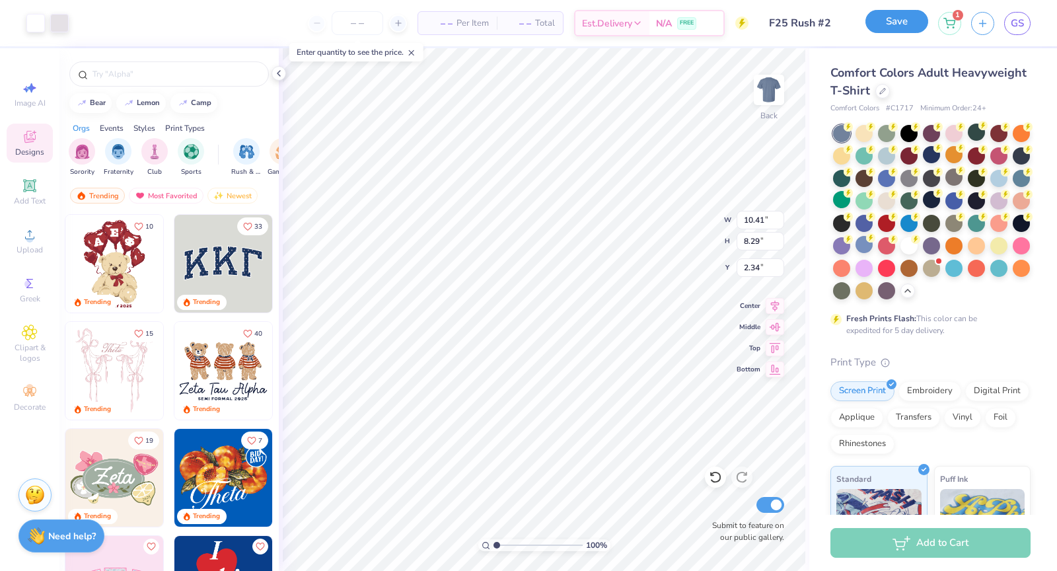
click at [556, 22] on button "Save" at bounding box center [897, 21] width 63 height 23
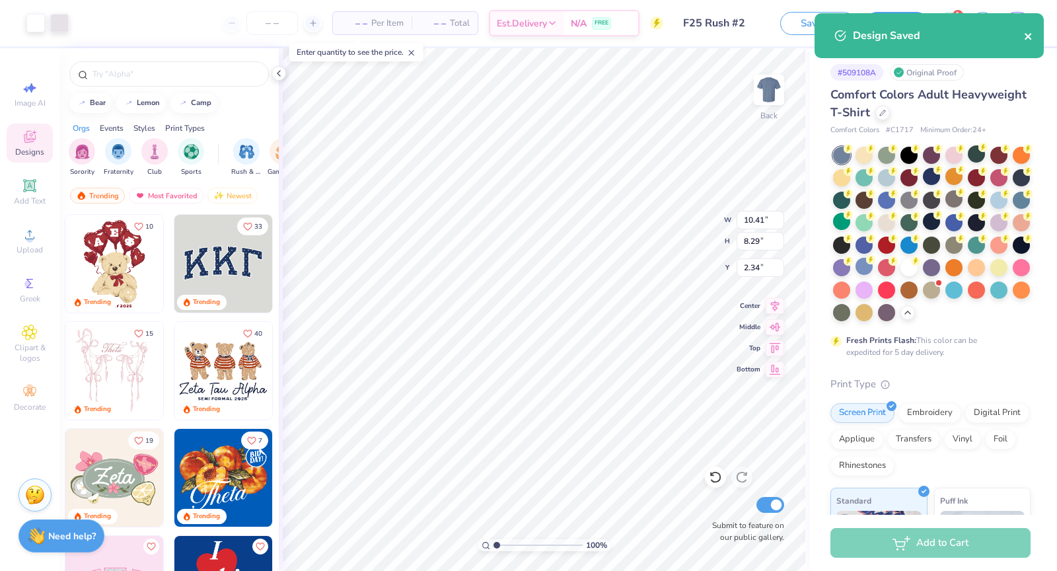
click at [556, 42] on button "close" at bounding box center [1028, 36] width 9 height 16
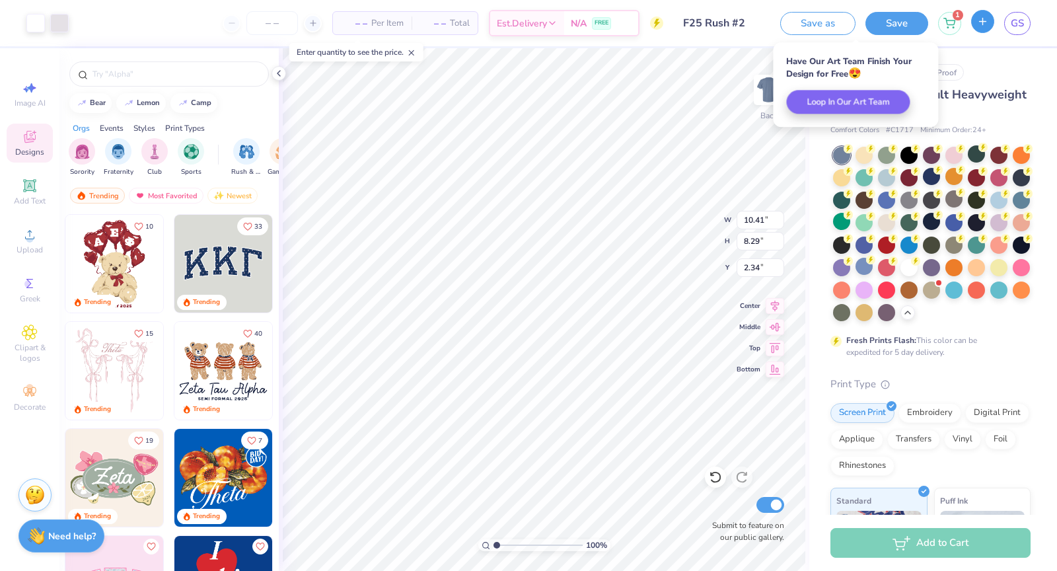
click at [556, 24] on icon "button" at bounding box center [982, 21] width 11 height 11
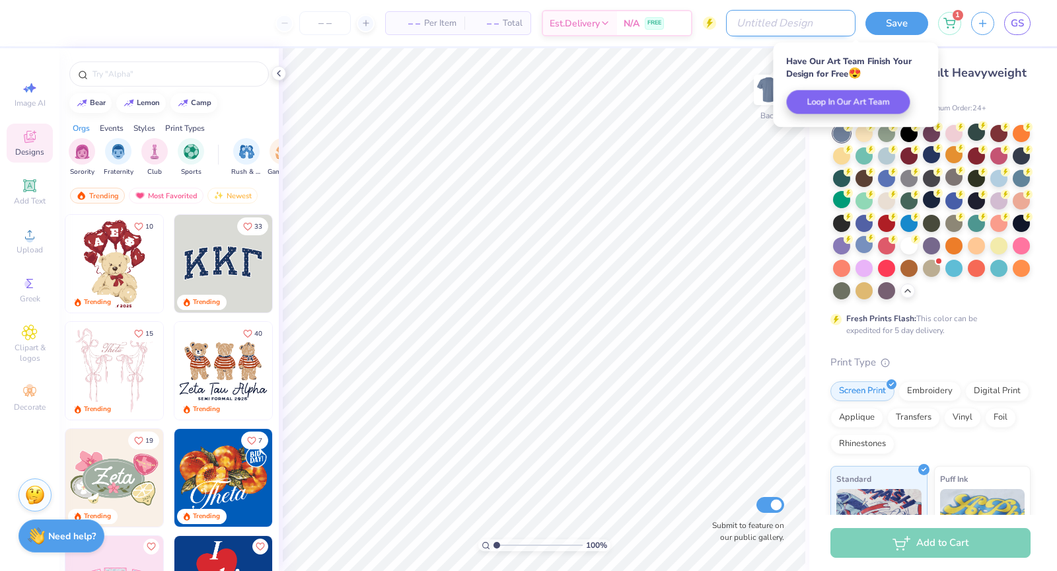
click at [556, 28] on input "Design Title" at bounding box center [791, 23] width 130 height 26
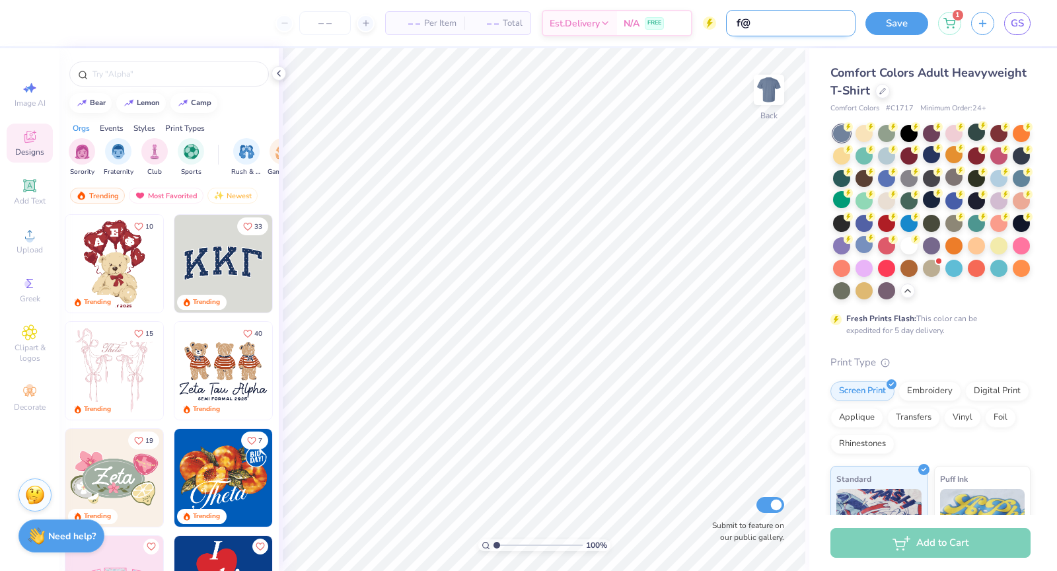
type input "f"
type input "F25 Rush #3"
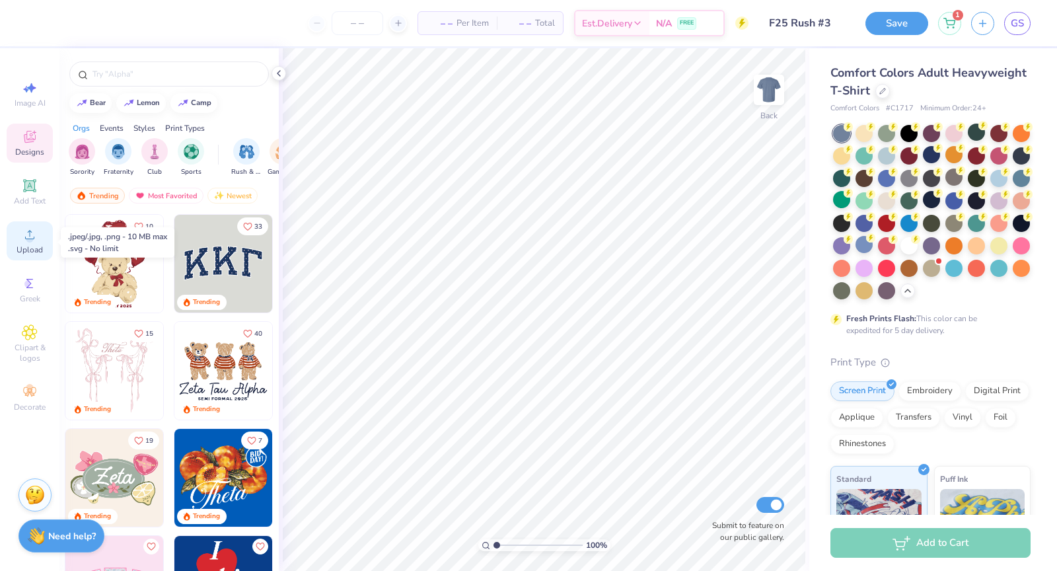
click at [41, 232] on div "Upload" at bounding box center [30, 240] width 46 height 39
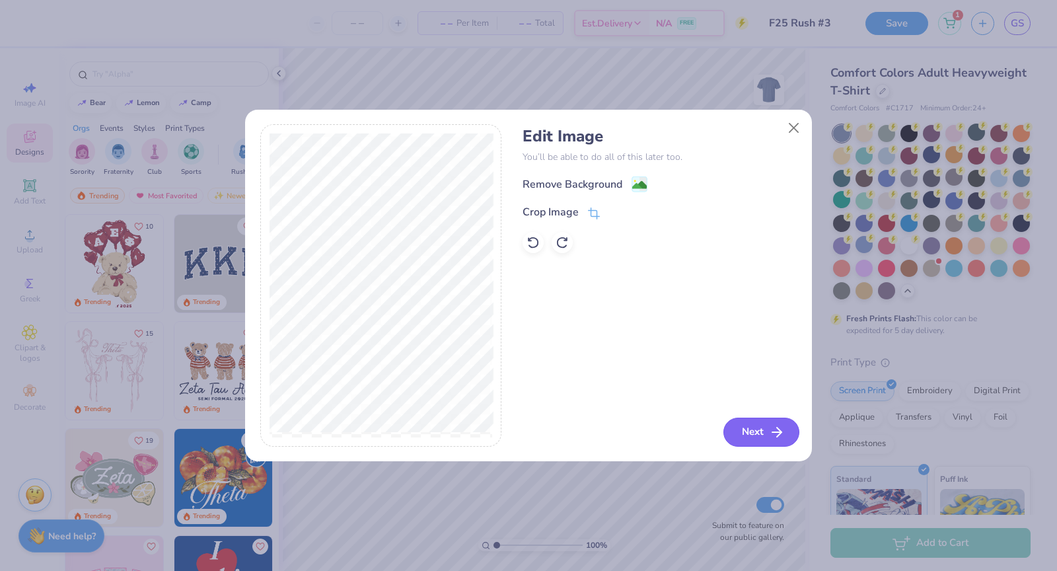
click at [556, 436] on button "Next" at bounding box center [762, 432] width 76 height 29
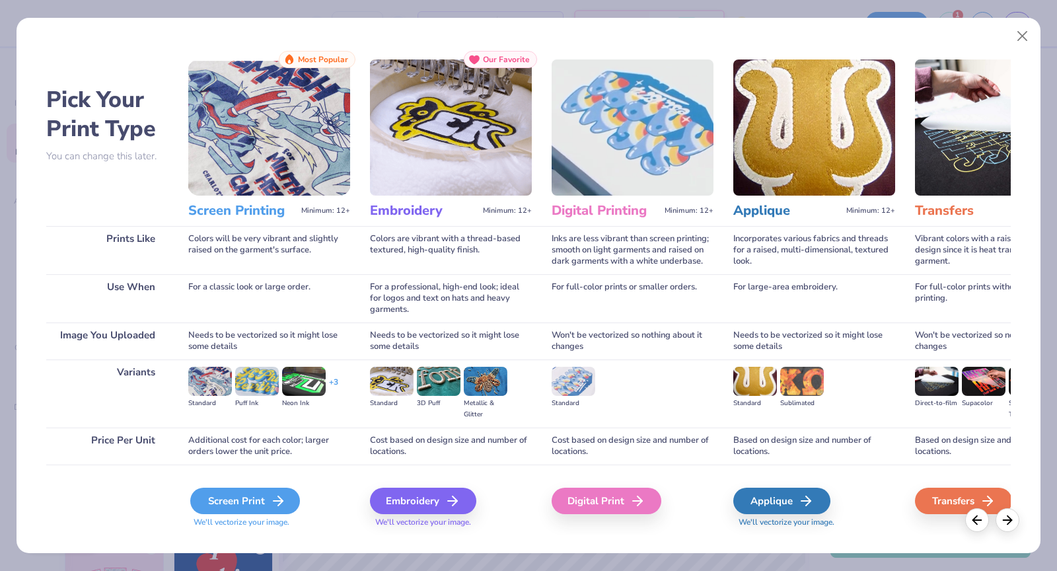
click at [270, 504] on icon at bounding box center [278, 501] width 16 height 16
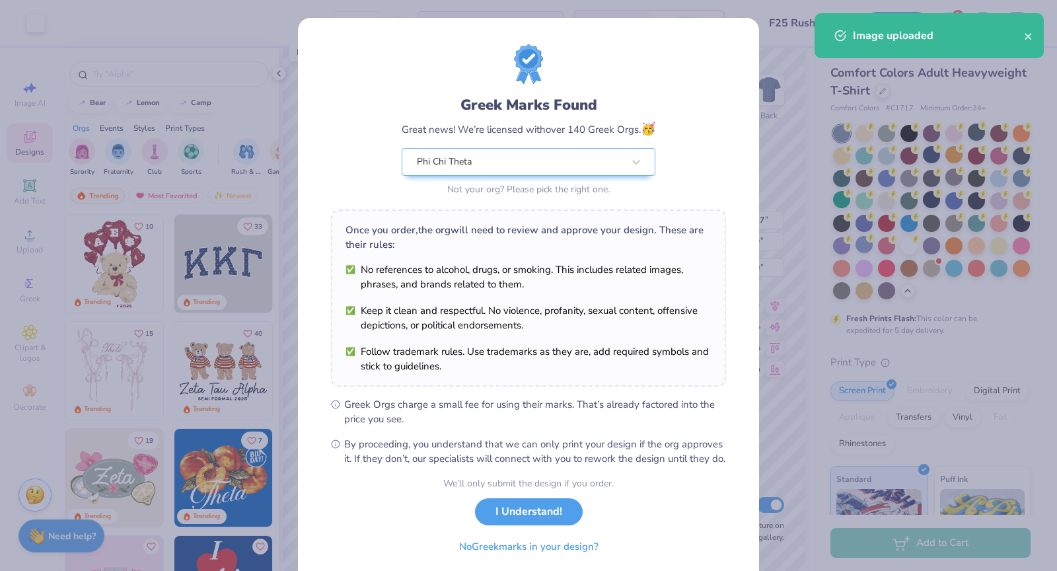
click at [556, 291] on body "Art colors – – Per Item – – Total Est. Delivery N/A FREE Design Title F25 Rush …" at bounding box center [528, 285] width 1057 height 571
type input "11.93"
type input "5.04"
type input "10.45"
click at [517, 521] on button "I Understand!" at bounding box center [529, 508] width 108 height 27
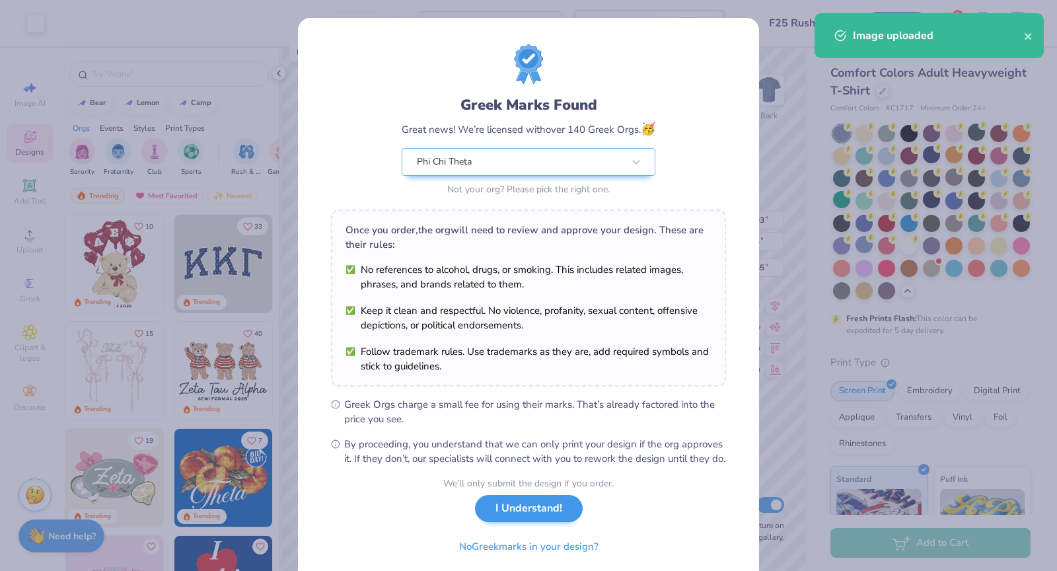
select select "Member apparel for registered Student Organization / Department / School"
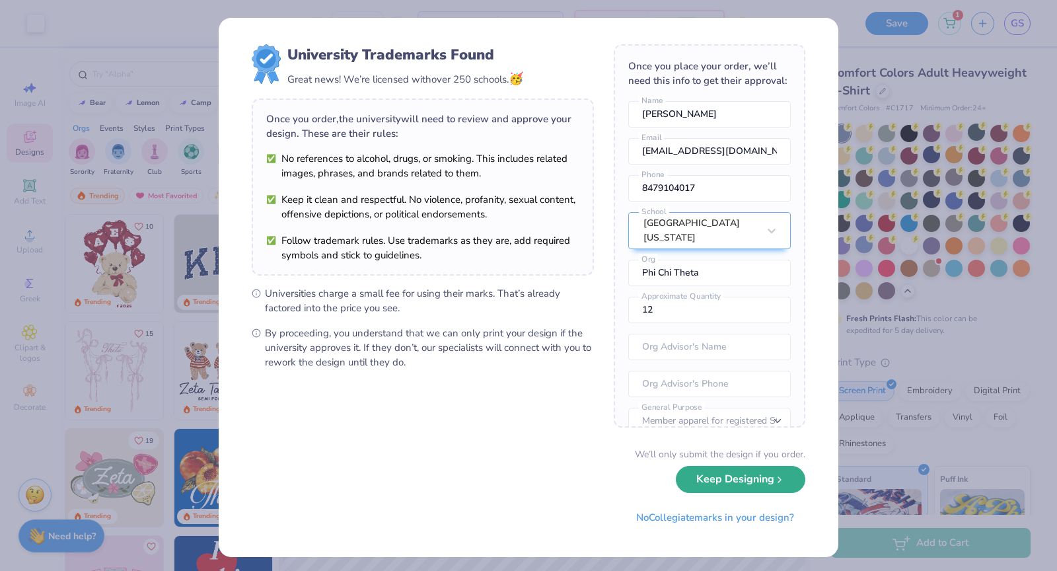
click at [556, 483] on button "Keep Designing" at bounding box center [741, 479] width 130 height 27
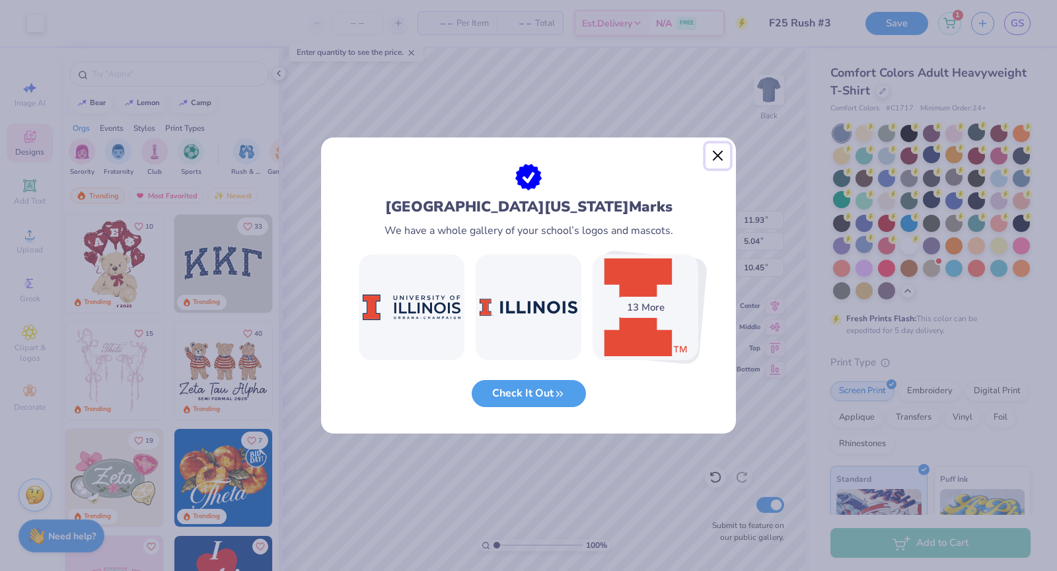
click at [556, 161] on button "Close" at bounding box center [718, 155] width 25 height 25
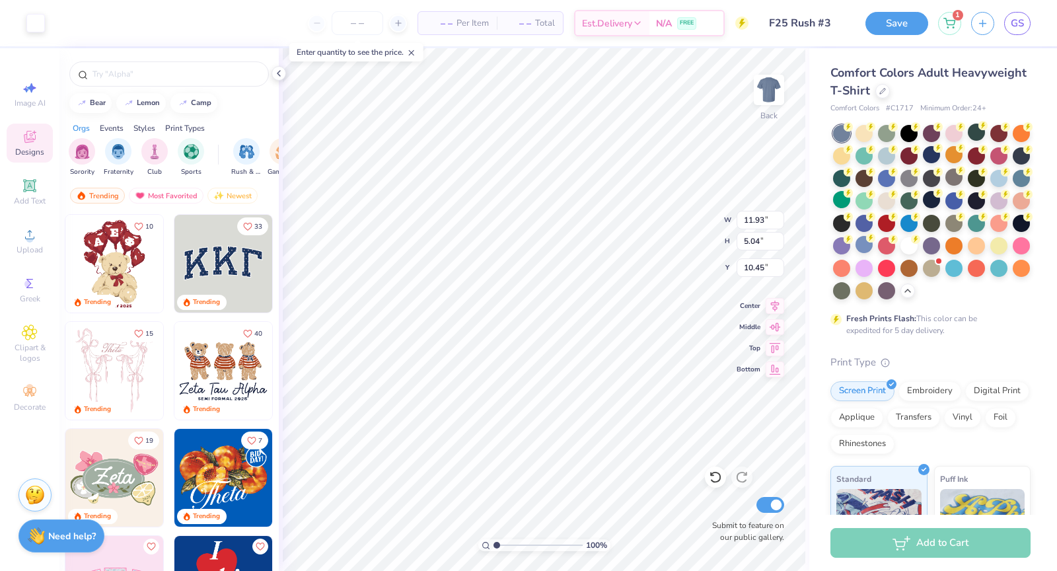
type input "3.00"
type input "12.15"
type input "5.14"
type input "2.32"
click at [365, 27] on input "number" at bounding box center [358, 23] width 52 height 24
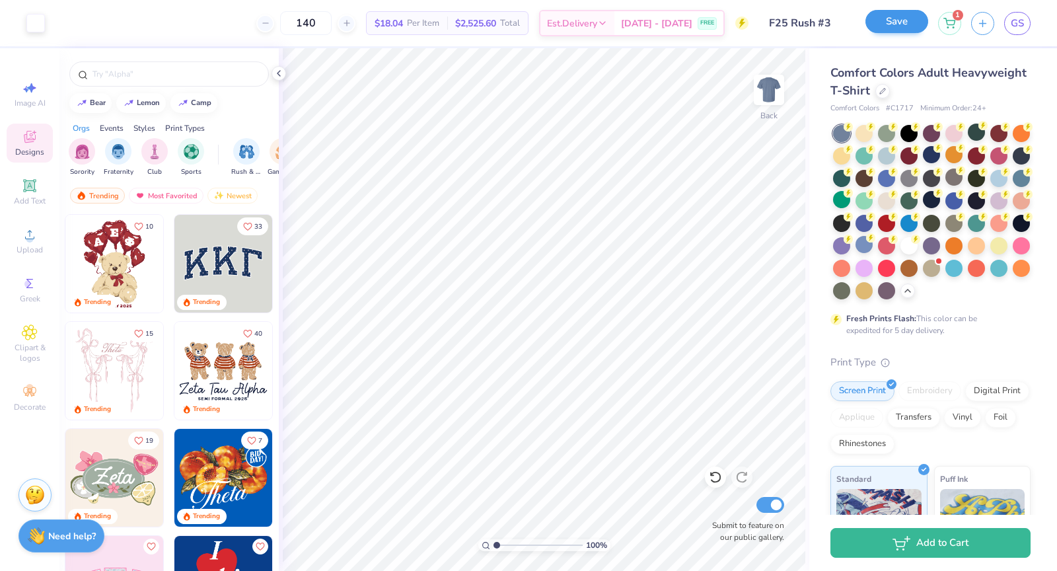
type input "140"
click at [556, 32] on button "Save" at bounding box center [897, 21] width 63 height 23
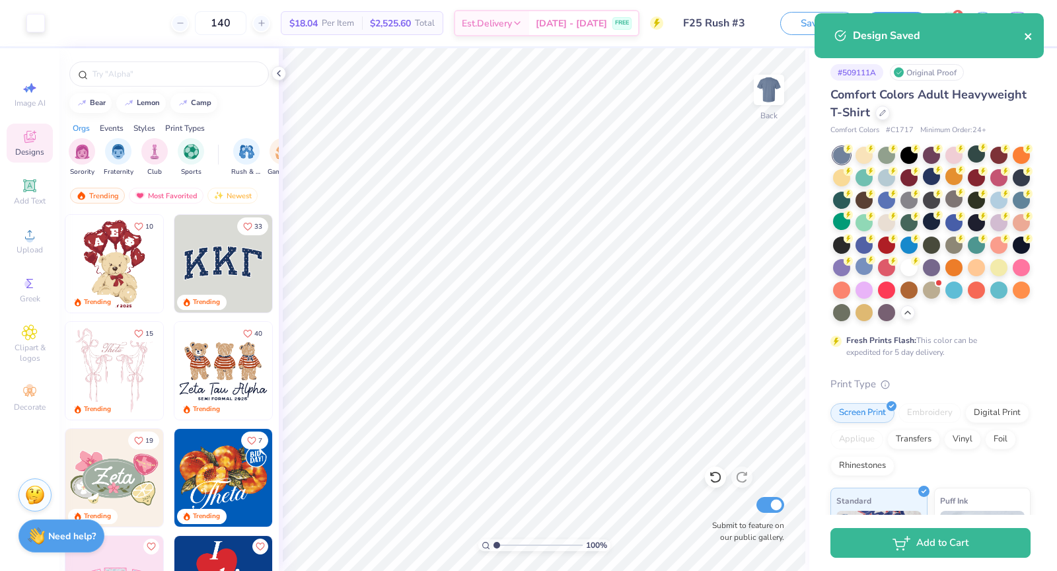
click at [556, 31] on icon "close" at bounding box center [1028, 36] width 9 height 11
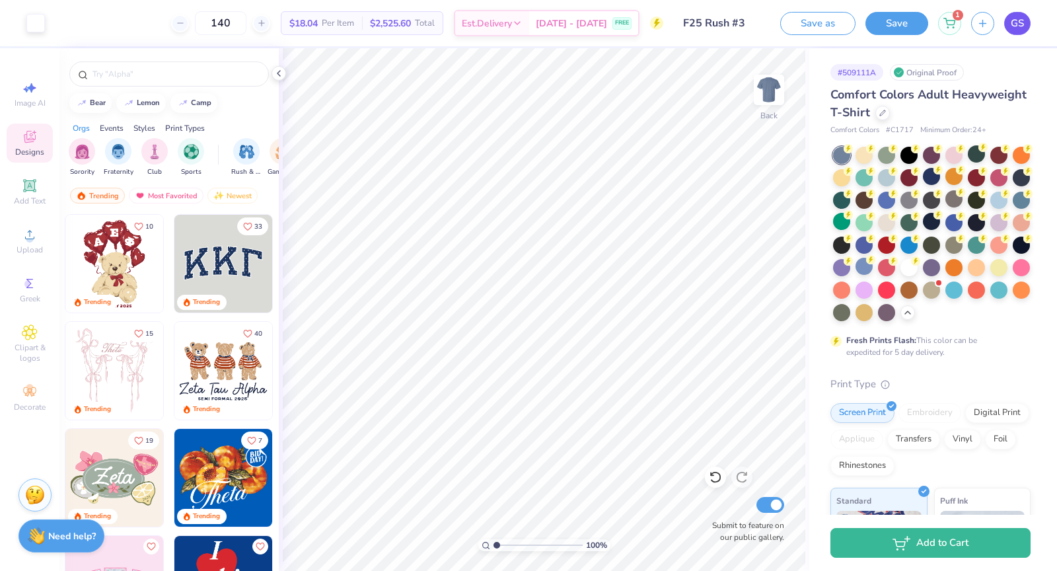
click at [556, 32] on link "GS" at bounding box center [1017, 23] width 26 height 23
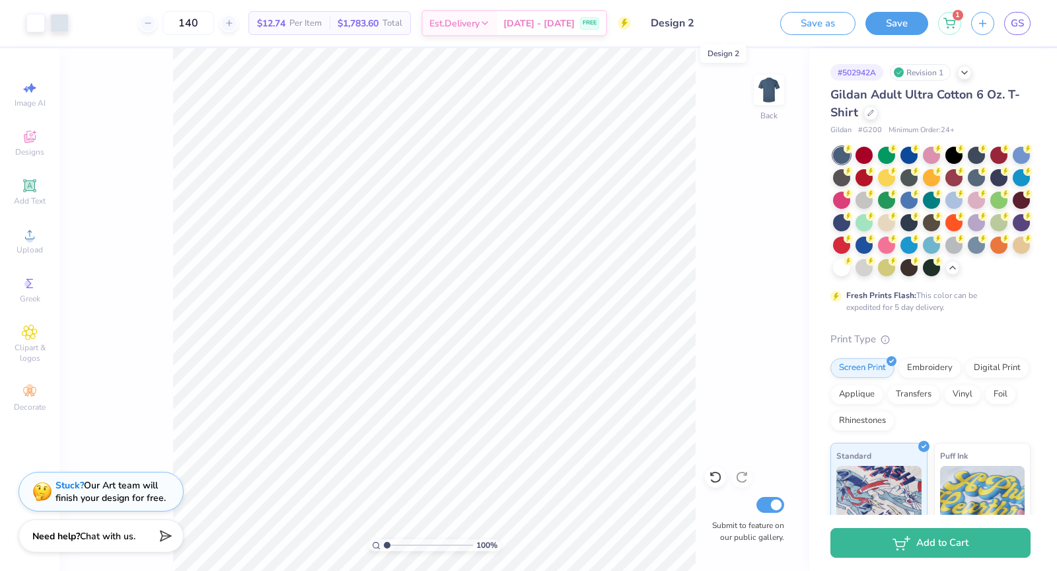
click at [726, 34] on input "Design 2" at bounding box center [706, 23] width 130 height 26
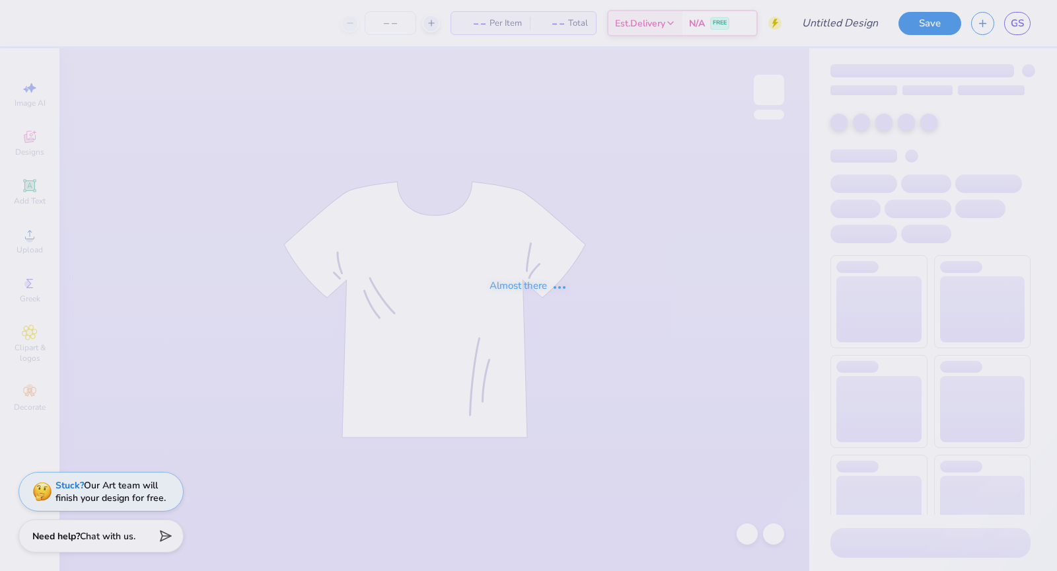
type input "Design 1"
type input "100"
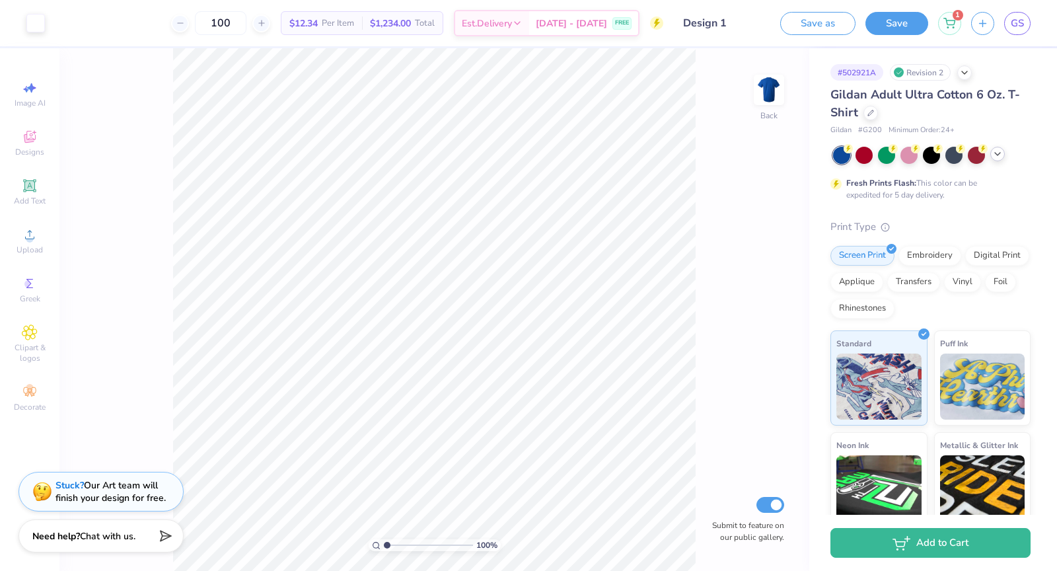
click at [998, 151] on icon at bounding box center [998, 154] width 11 height 11
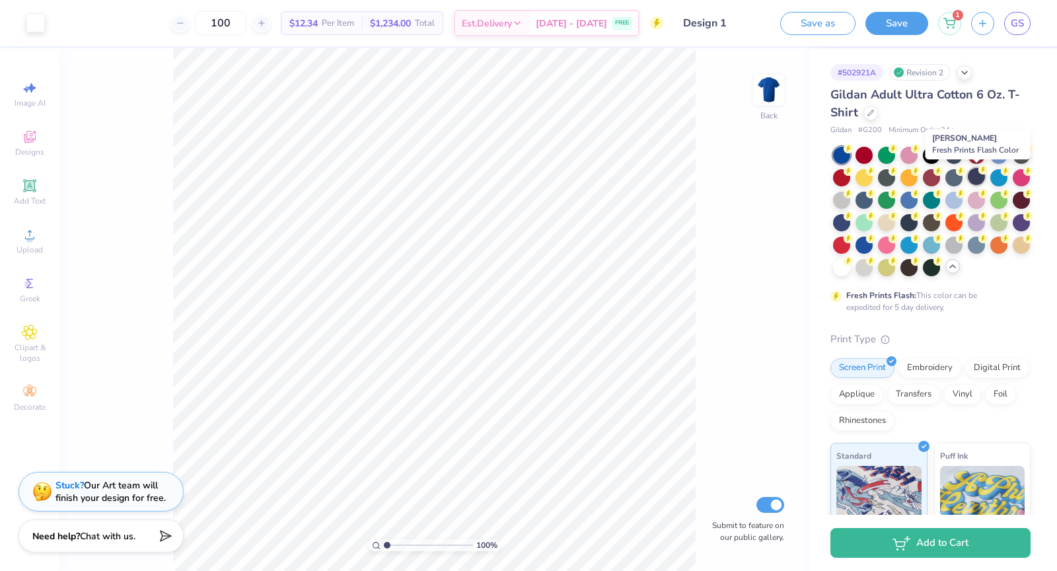
click at [853, 153] on circle at bounding box center [848, 148] width 9 height 9
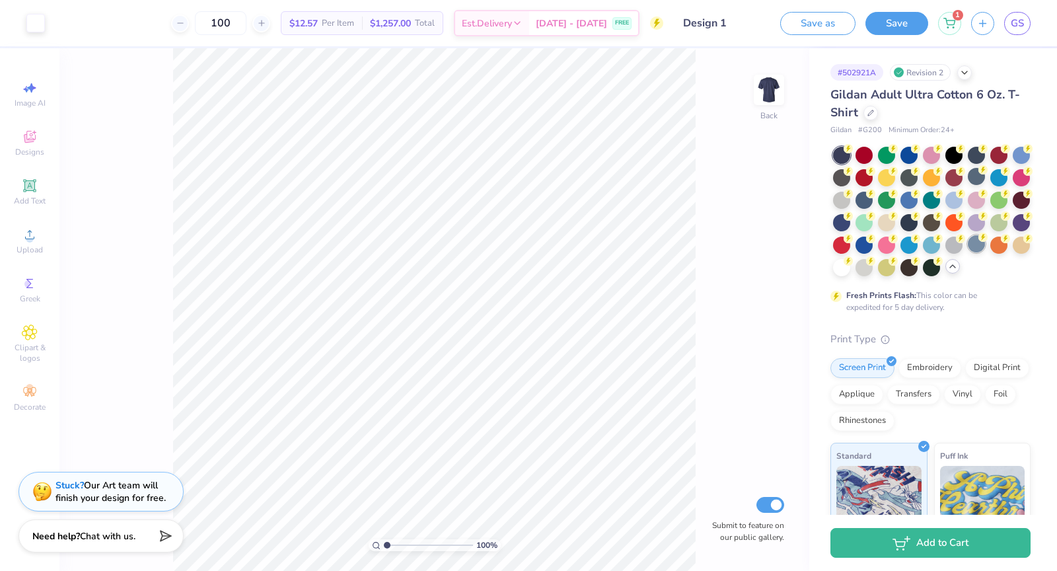
click at [972, 245] on div at bounding box center [976, 243] width 17 height 17
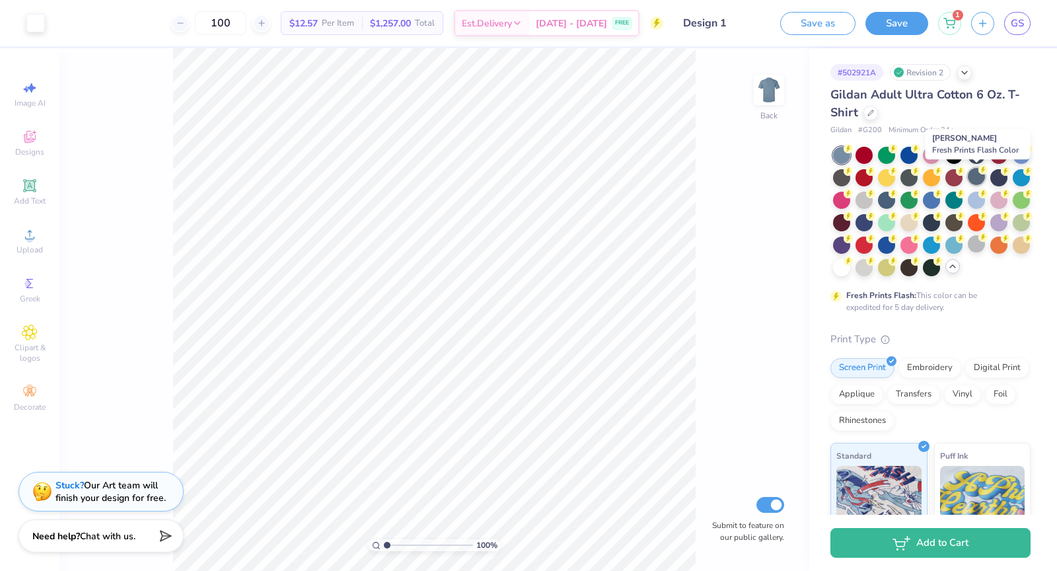
click at [975, 172] on div at bounding box center [976, 176] width 17 height 17
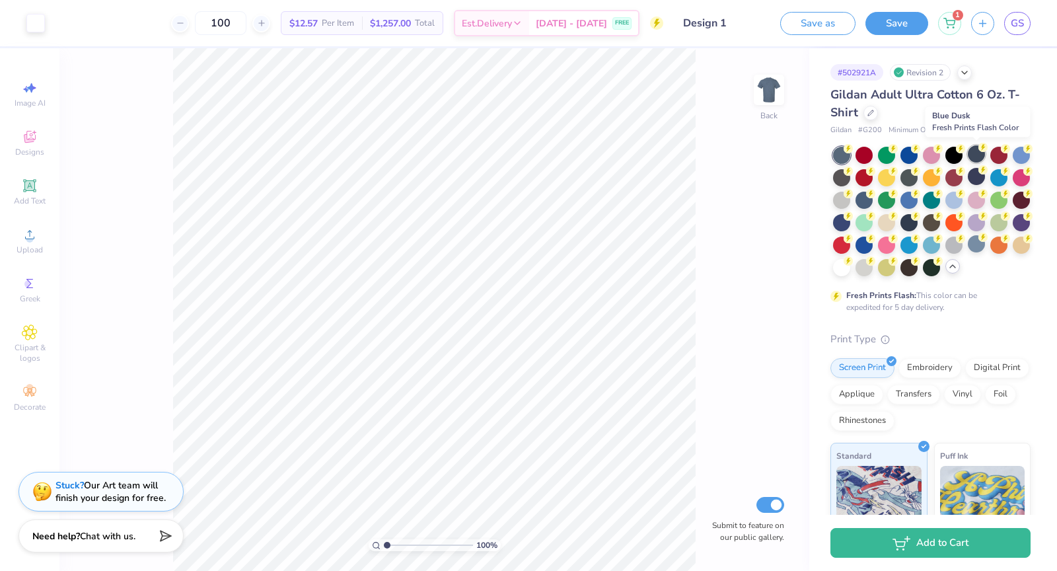
click at [976, 149] on div at bounding box center [976, 153] width 17 height 17
click at [866, 200] on div at bounding box center [864, 198] width 17 height 17
click at [844, 220] on div at bounding box center [841, 221] width 17 height 17
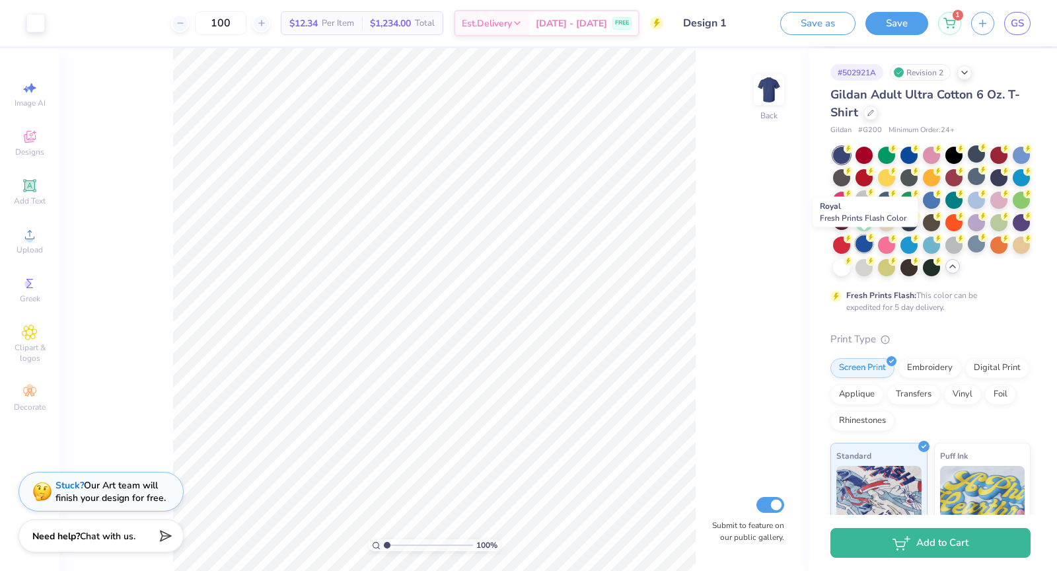
click at [862, 243] on div at bounding box center [864, 243] width 17 height 17
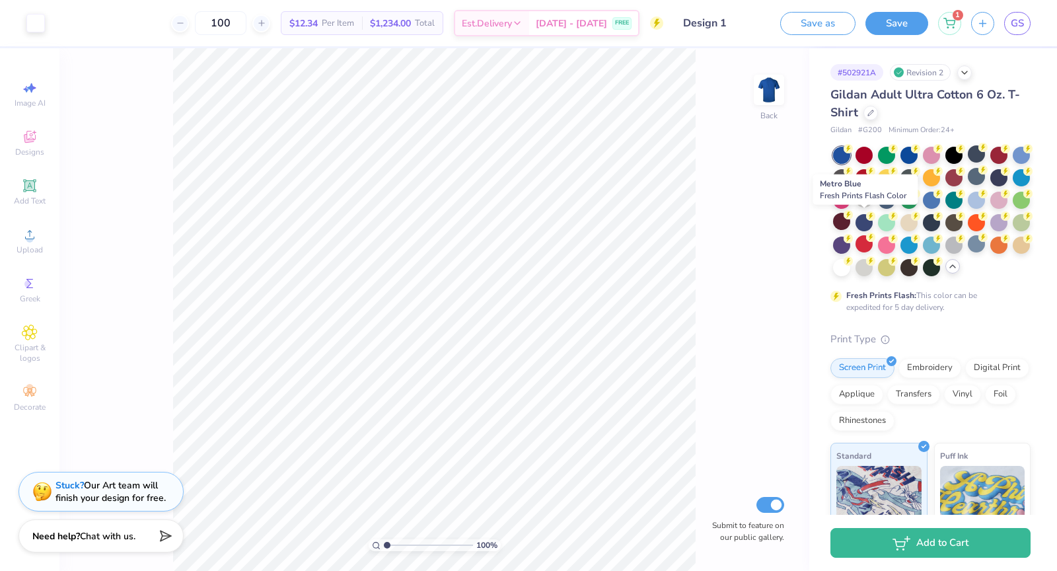
click at [870, 227] on div at bounding box center [864, 222] width 17 height 17
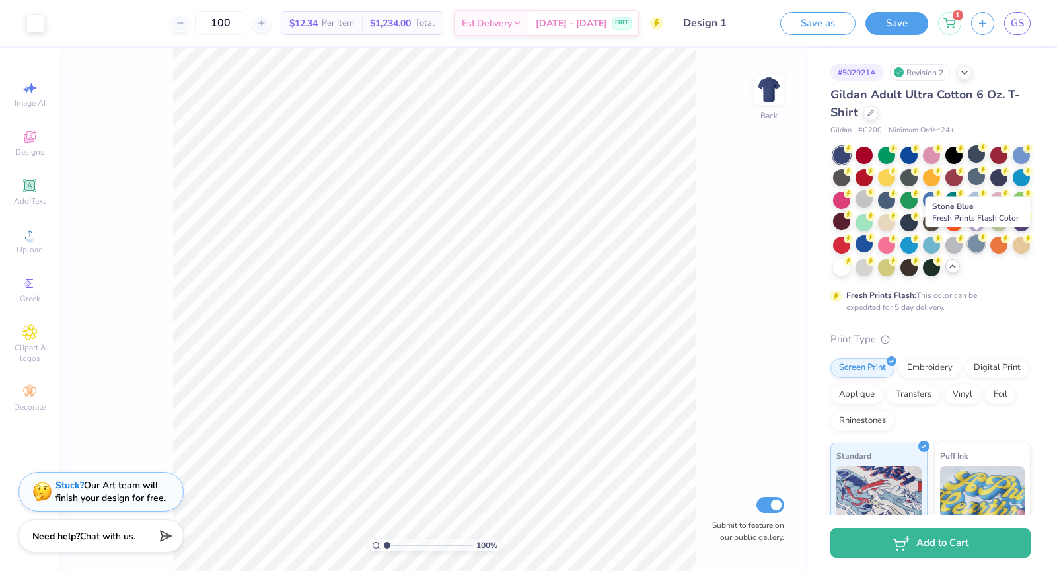
click at [985, 244] on div at bounding box center [976, 243] width 17 height 17
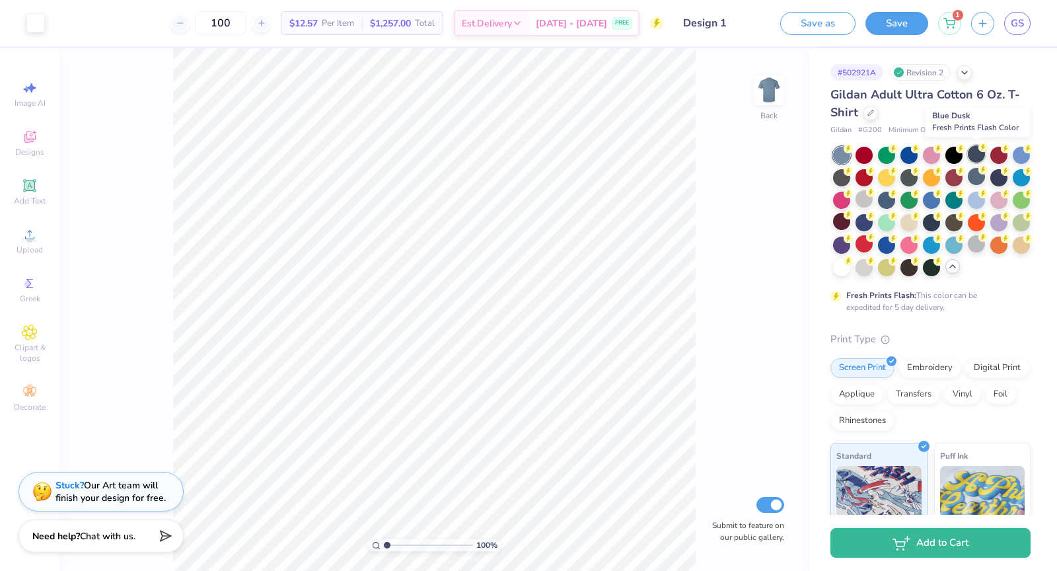
click at [975, 150] on div at bounding box center [976, 153] width 17 height 17
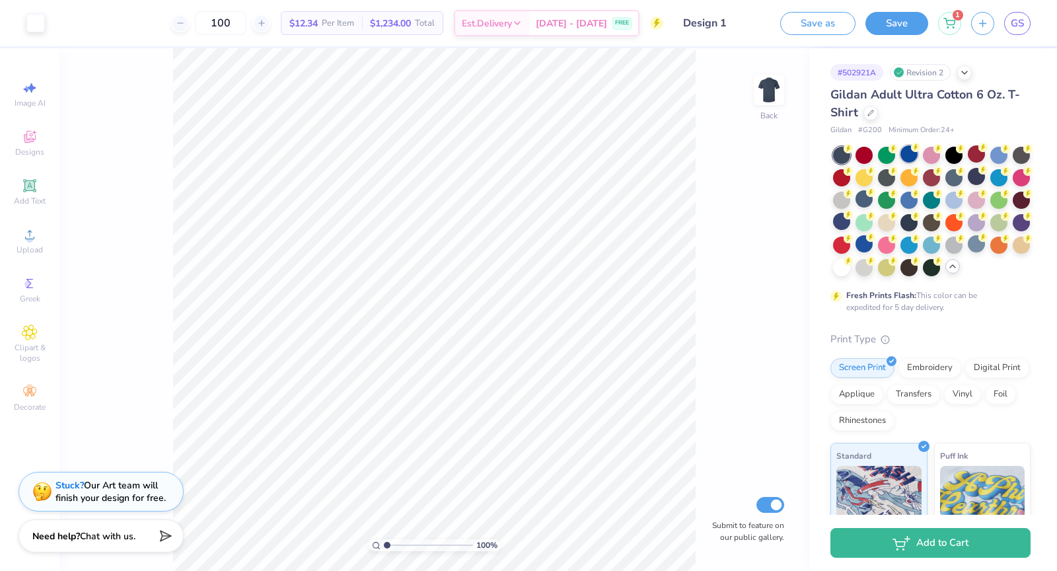
click at [905, 158] on div at bounding box center [909, 153] width 17 height 17
click at [972, 181] on div at bounding box center [976, 176] width 17 height 17
click at [913, 200] on div at bounding box center [909, 198] width 17 height 17
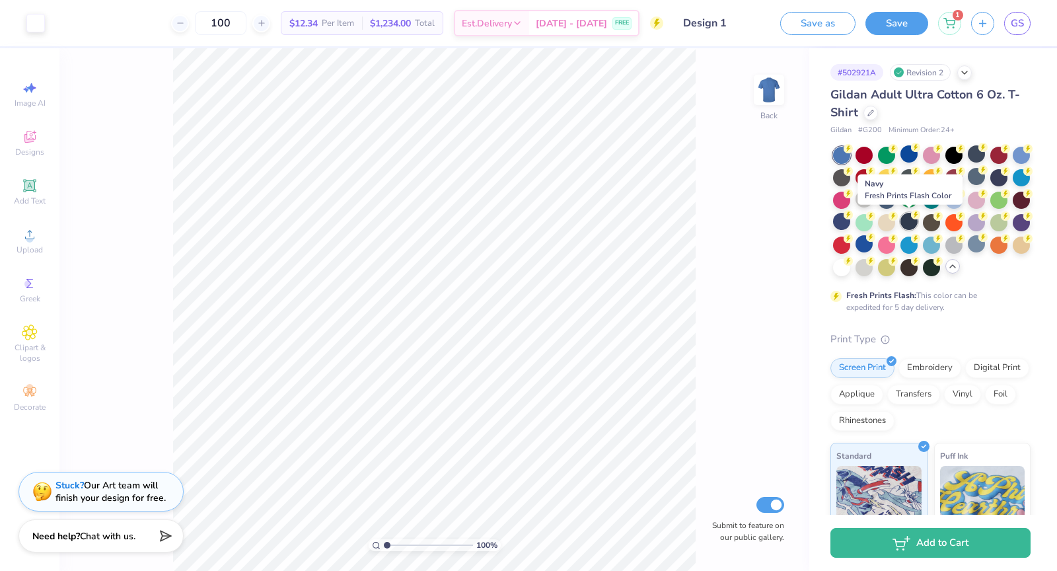
click at [911, 220] on div at bounding box center [909, 221] width 17 height 17
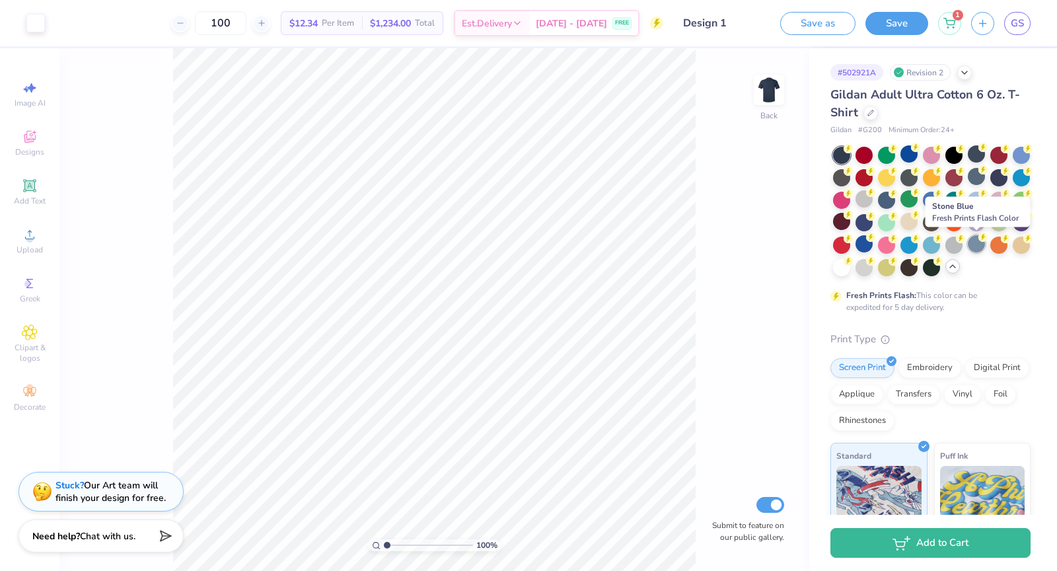
click at [972, 251] on div at bounding box center [976, 243] width 17 height 17
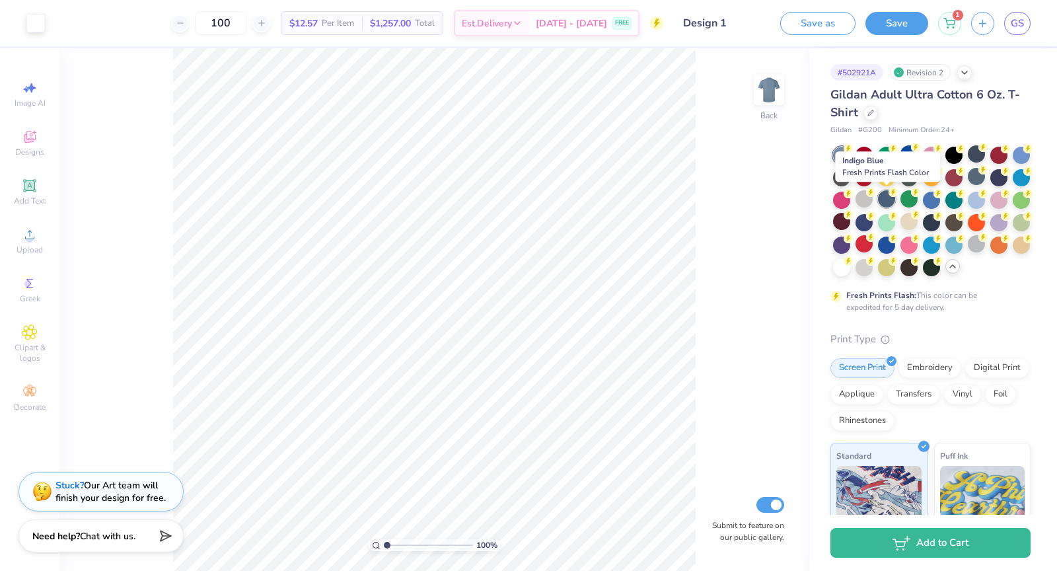
click at [889, 202] on div at bounding box center [886, 198] width 17 height 17
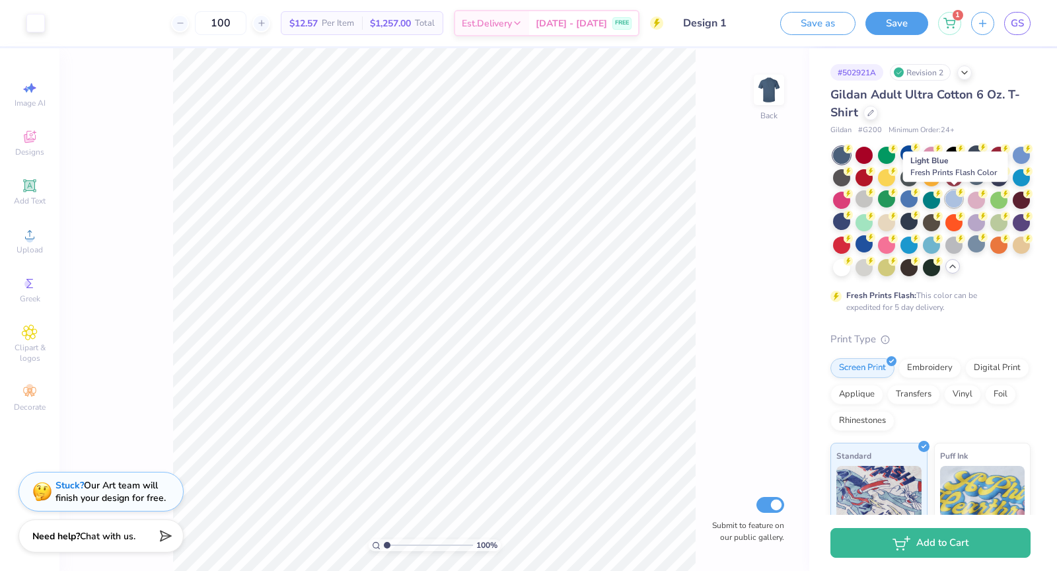
click at [954, 205] on div at bounding box center [954, 198] width 17 height 17
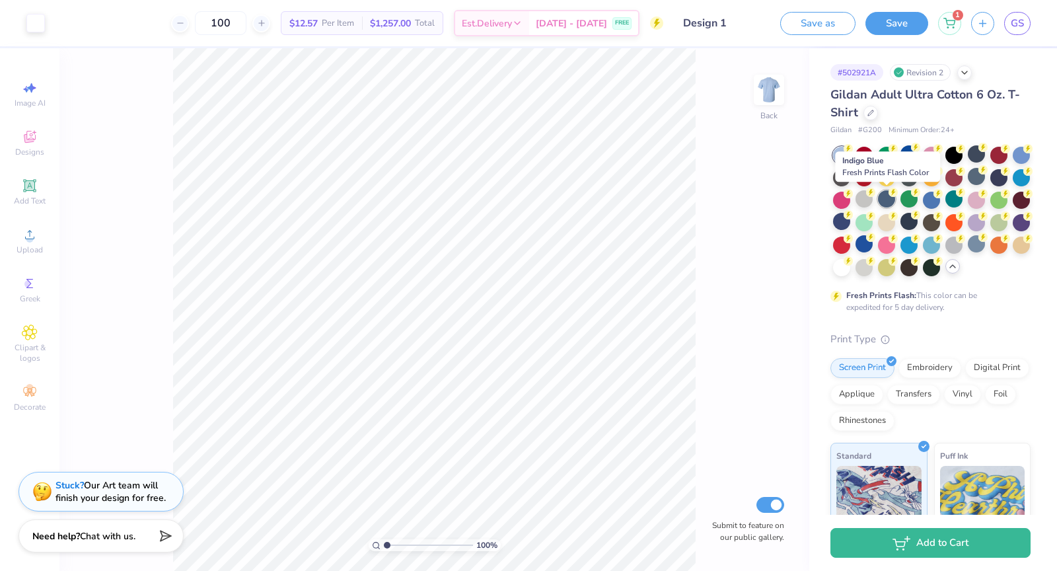
click at [885, 196] on div at bounding box center [886, 198] width 17 height 17
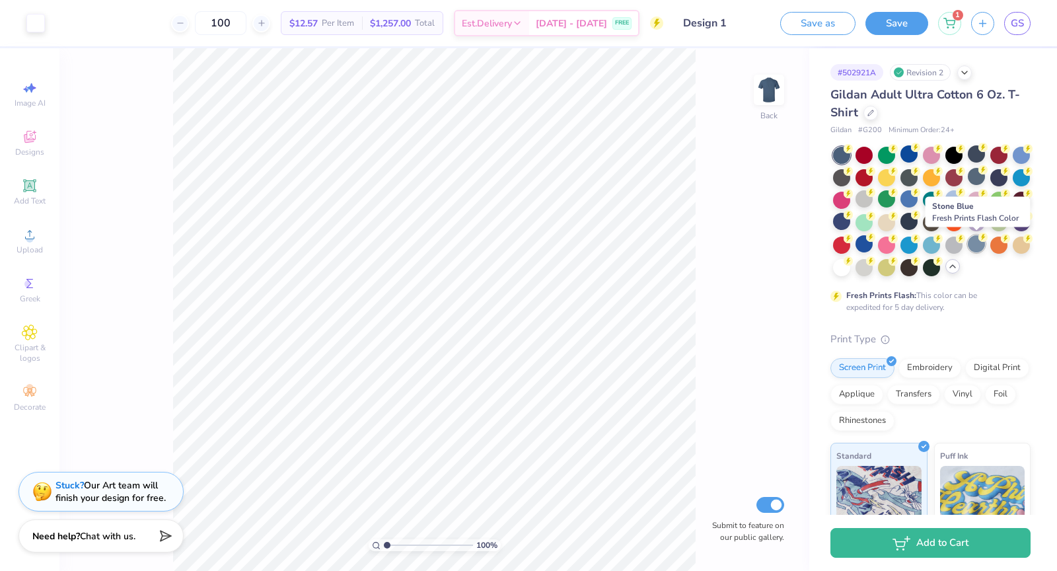
click at [975, 248] on div at bounding box center [976, 243] width 17 height 17
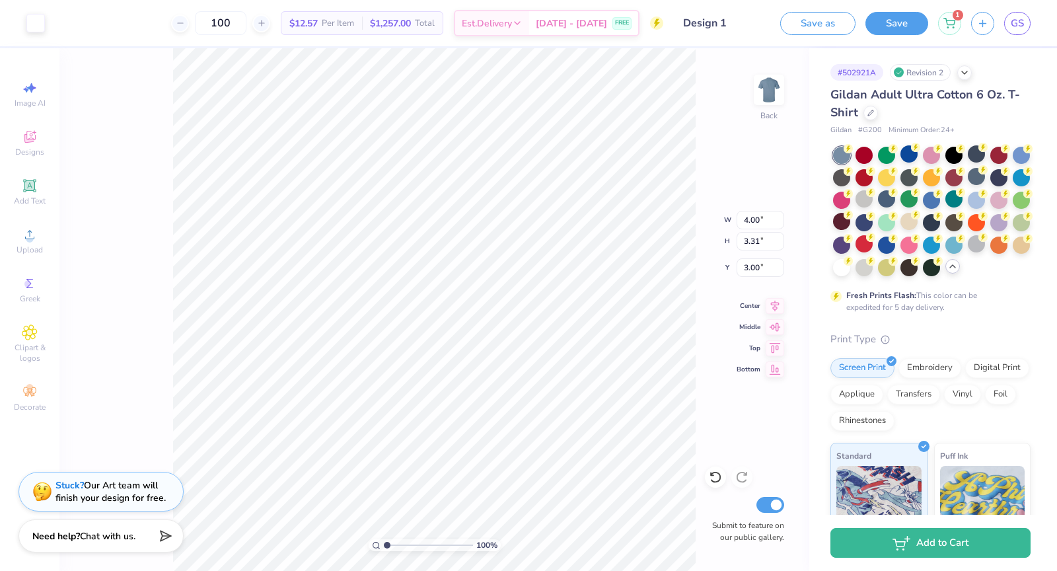
type input "10.98"
type input "9.10"
type input "4.00"
type input "3.31"
click at [889, 23] on button "Save" at bounding box center [897, 21] width 63 height 23
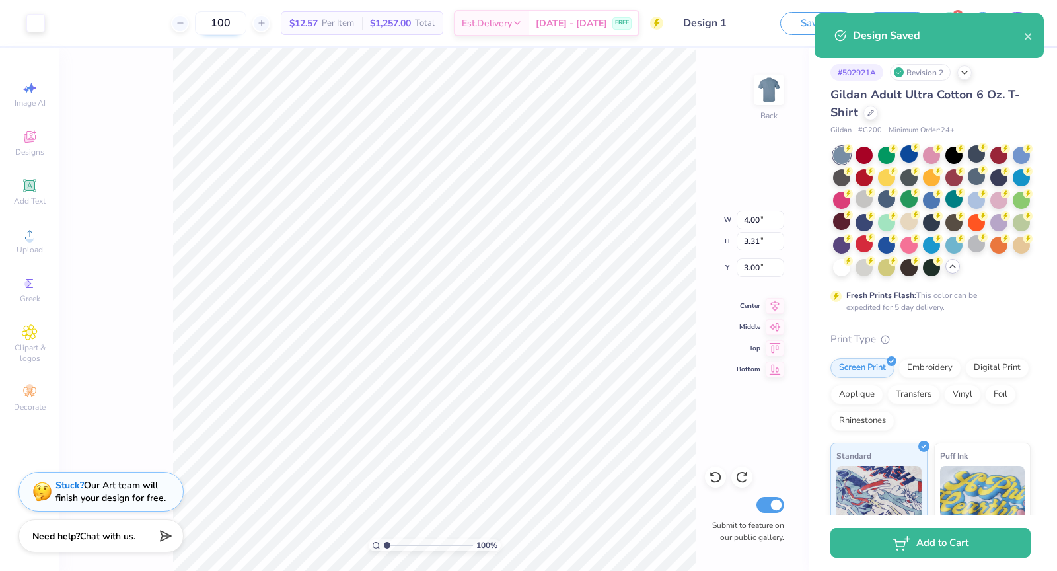
click at [228, 20] on input "100" at bounding box center [221, 23] width 52 height 24
type input "140"
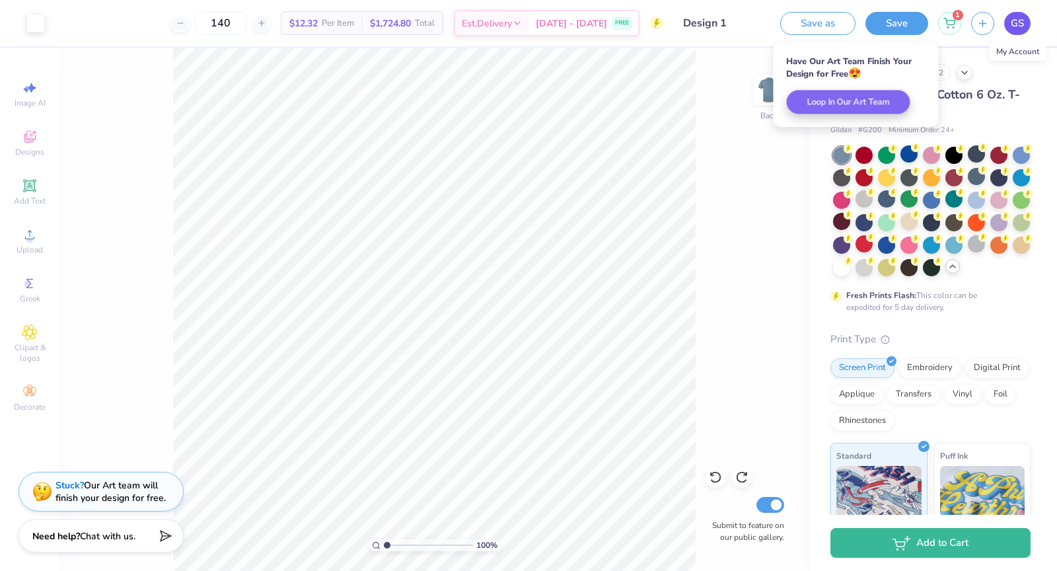
click at [1014, 24] on span "GS" at bounding box center [1017, 23] width 13 height 15
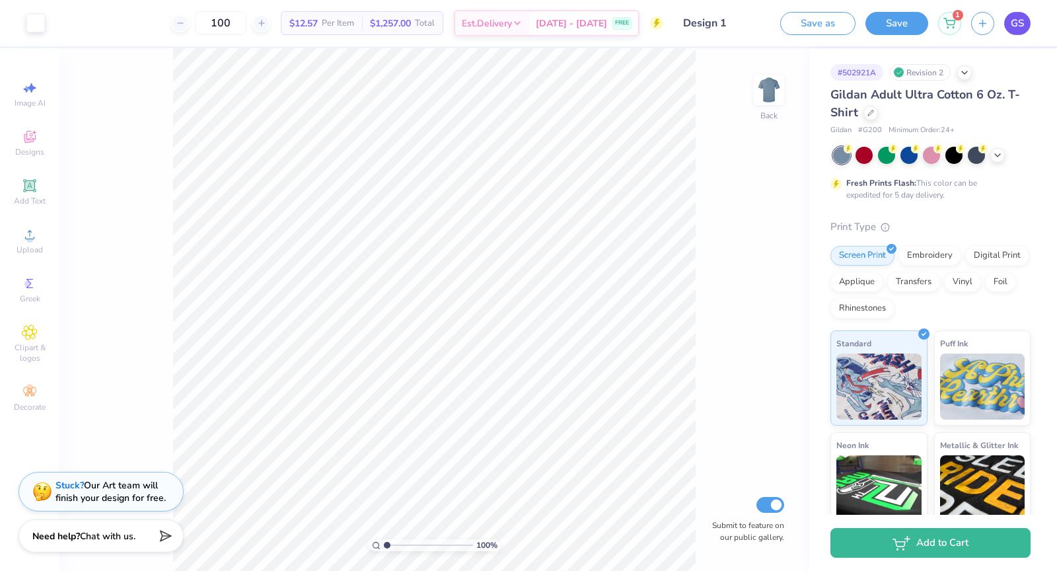
click at [1012, 24] on span "GS" at bounding box center [1017, 23] width 13 height 15
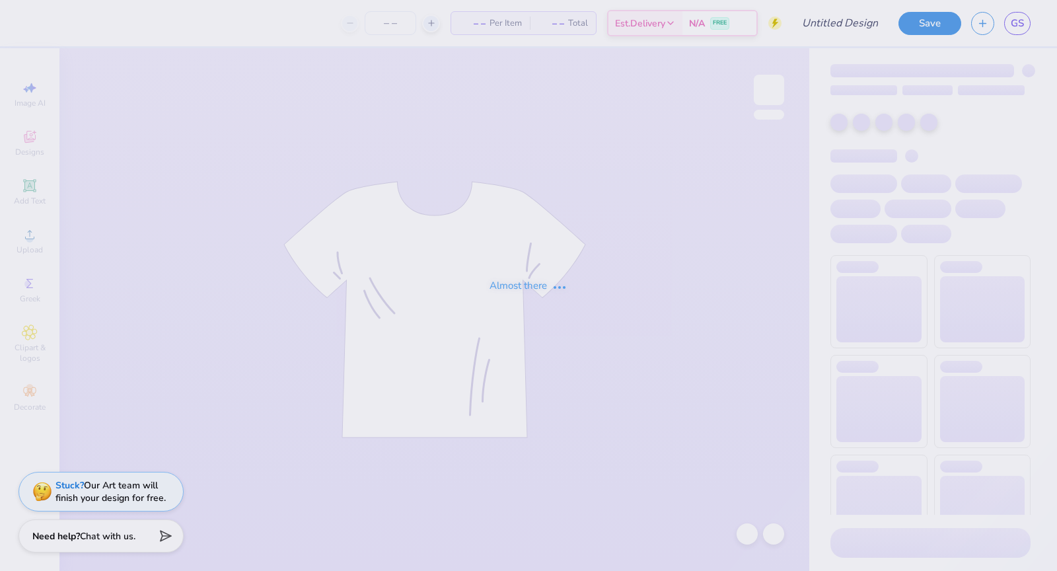
type input "Design 2"
type input "12"
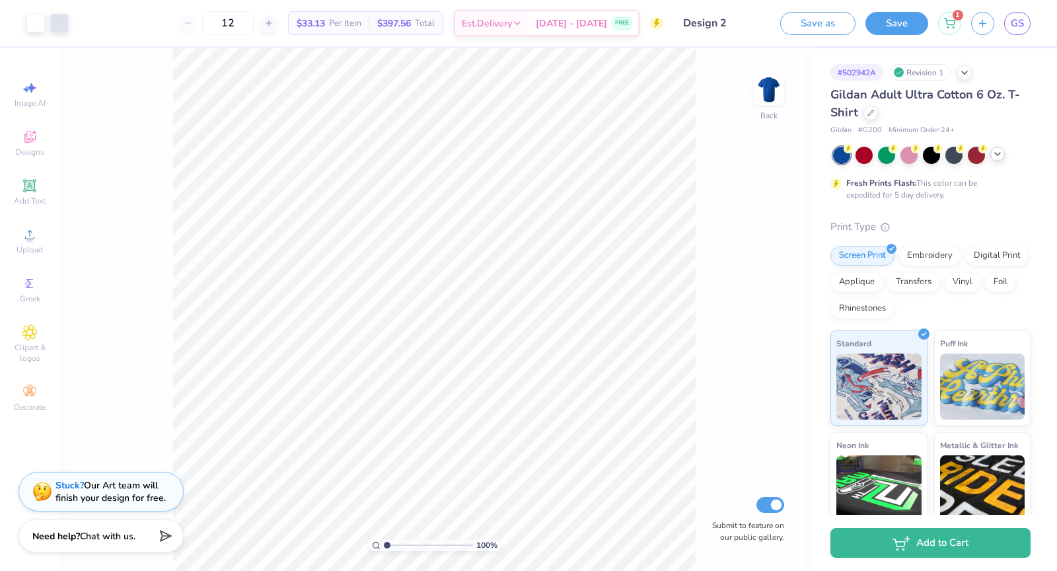
click at [999, 157] on icon at bounding box center [998, 154] width 11 height 11
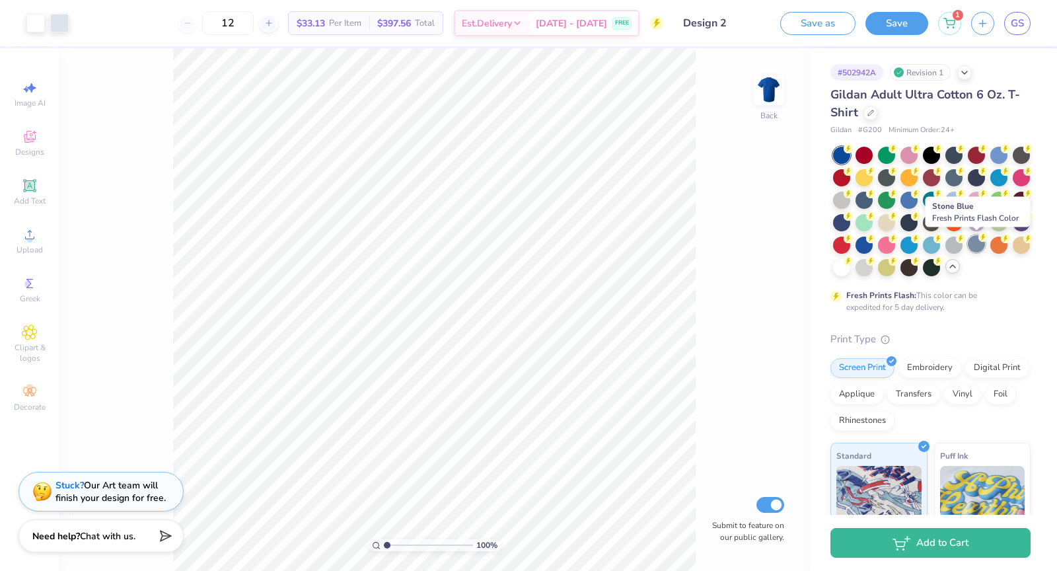
click at [981, 248] on div at bounding box center [976, 243] width 17 height 17
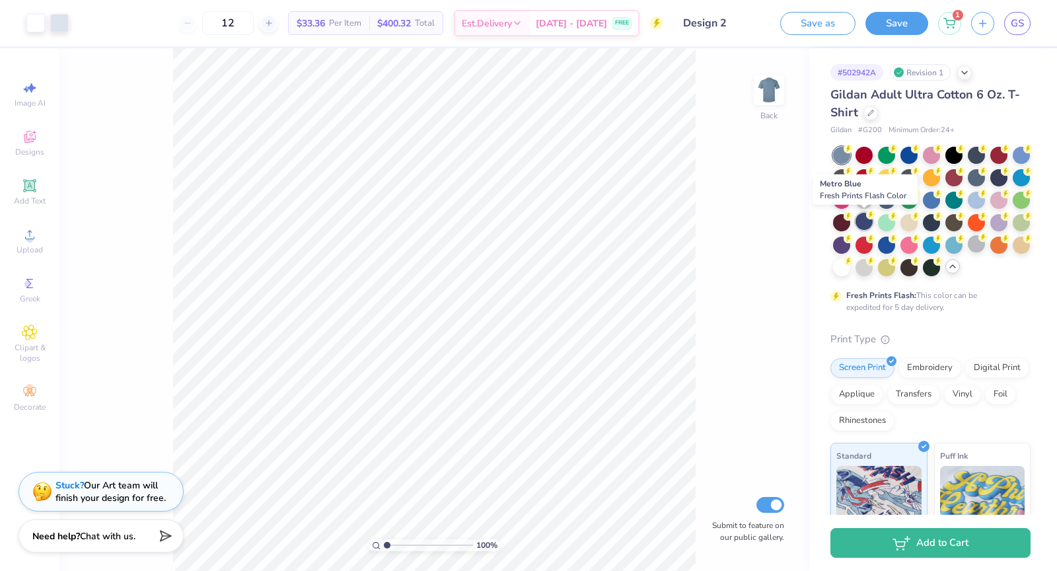
click at [866, 221] on div at bounding box center [864, 221] width 17 height 17
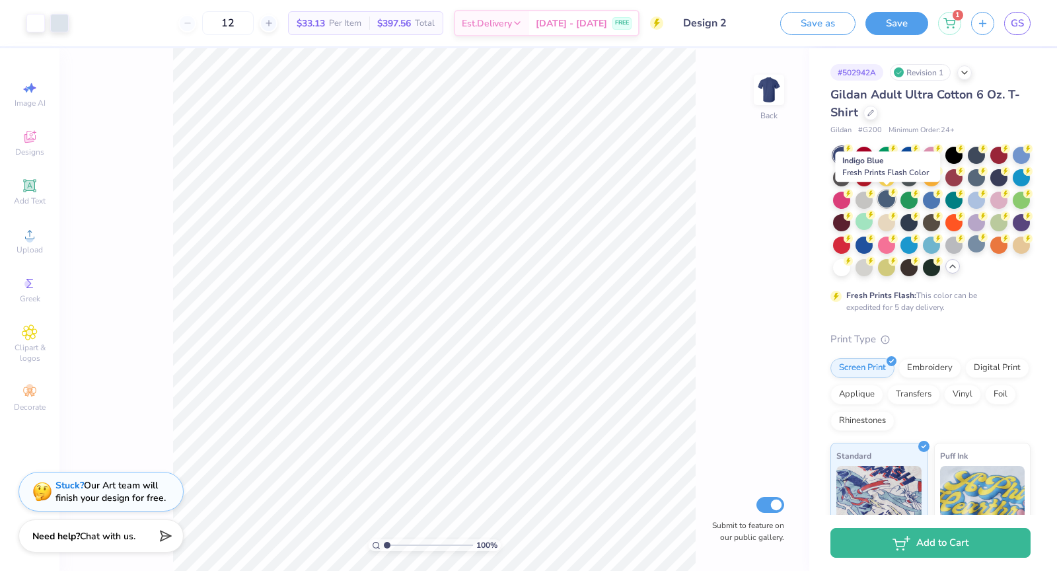
click at [881, 204] on div at bounding box center [886, 198] width 17 height 17
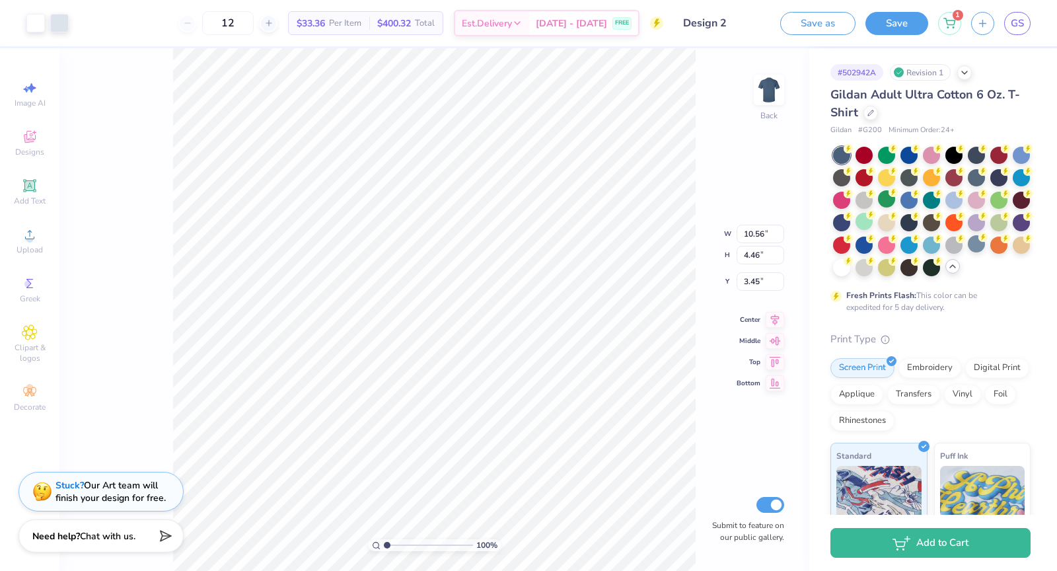
type input "11.98"
type input "5.06"
type input "3.49"
click at [885, 28] on button "Save" at bounding box center [897, 21] width 63 height 23
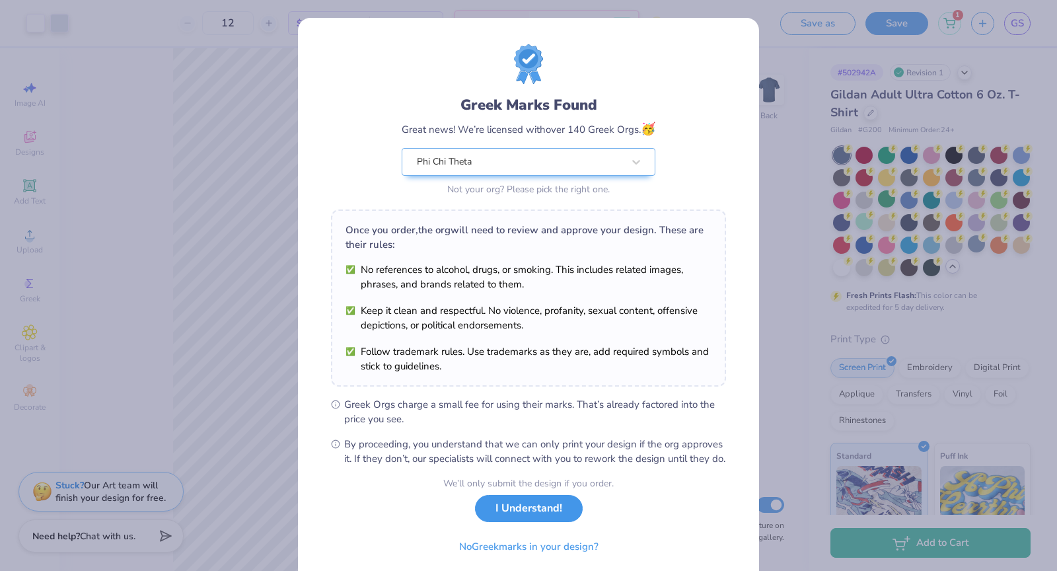
click at [531, 519] on button "I Understand!" at bounding box center [529, 508] width 108 height 27
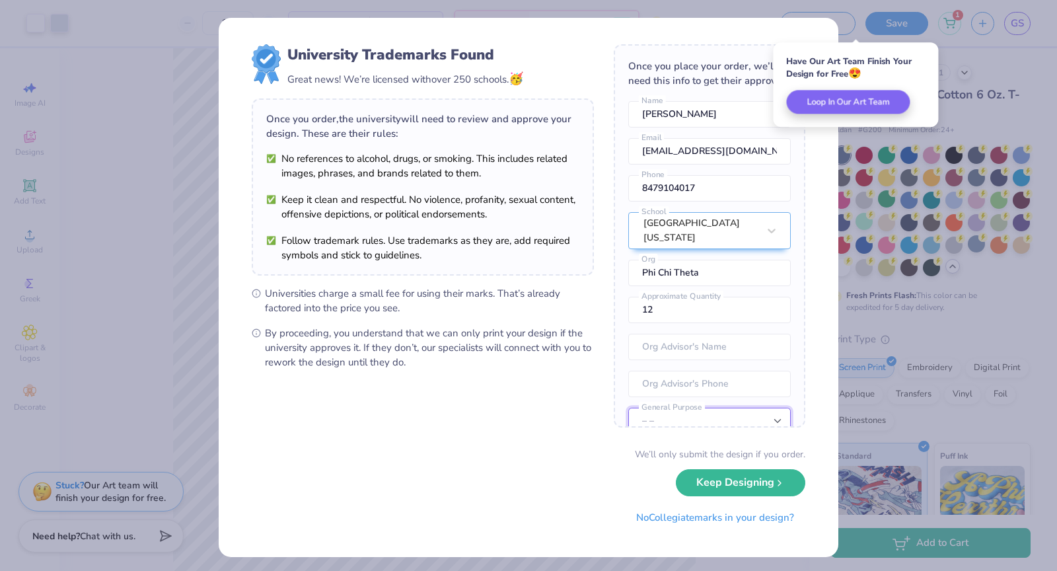
click at [700, 408] on select "– – Member apparel for registered Student Organization / Department / School Fu…" at bounding box center [709, 421] width 163 height 26
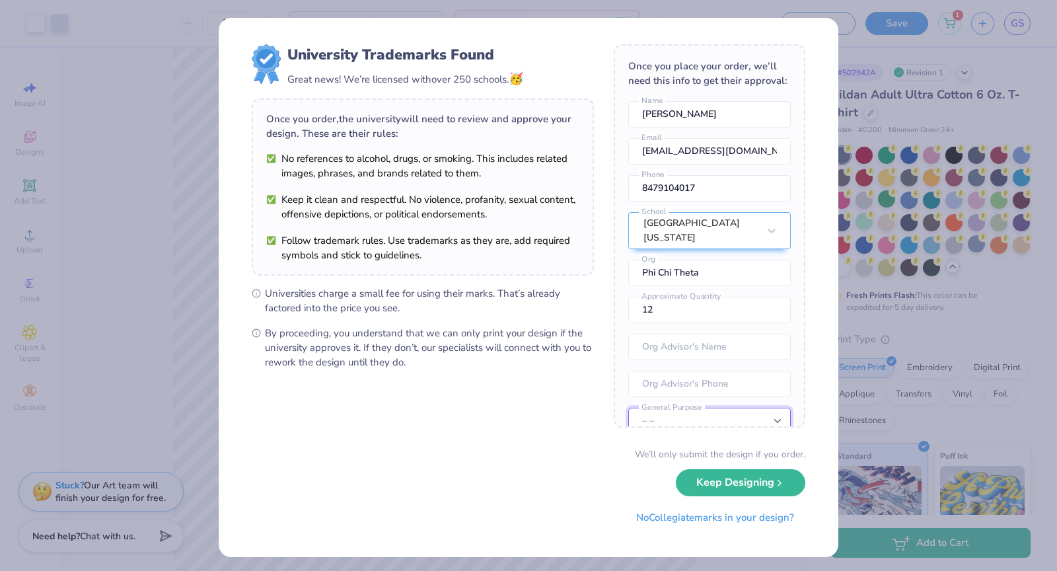
select select "Member apparel for registered Student Organization / Department / School"
click at [628, 408] on select "– – Member apparel for registered Student Organization / Department / School Fu…" at bounding box center [709, 421] width 163 height 26
click at [716, 478] on button "Keep Designing" at bounding box center [741, 479] width 130 height 27
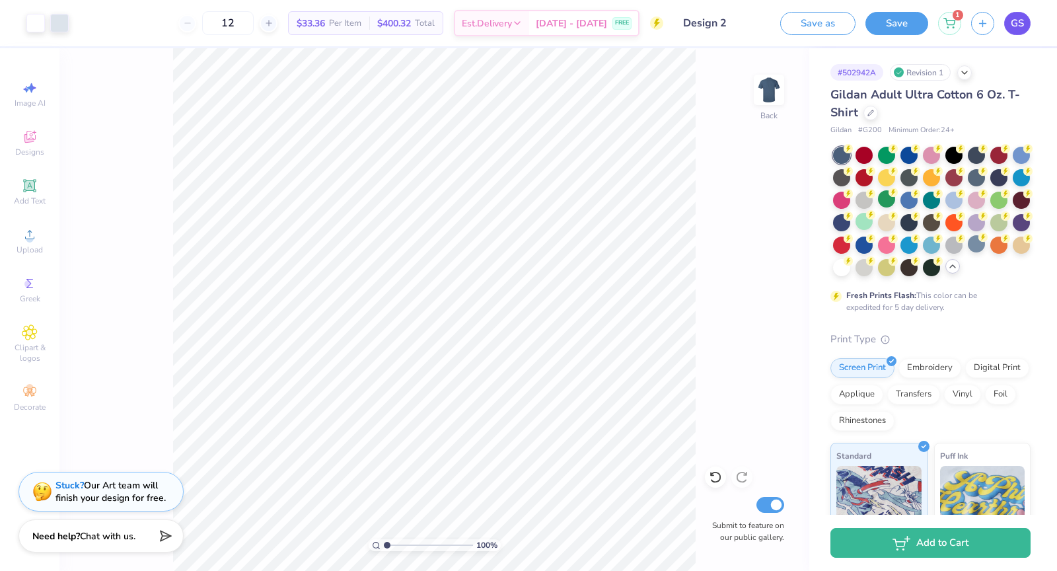
click at [1013, 33] on link "GS" at bounding box center [1017, 23] width 26 height 23
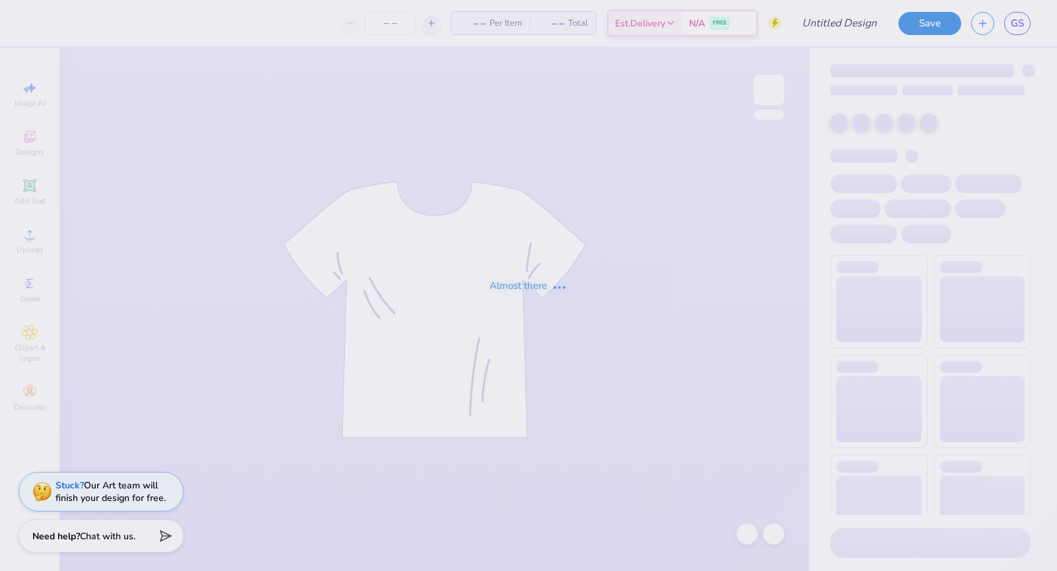
type input "F25 Rush #3"
type input "140"
type input "Design 2"
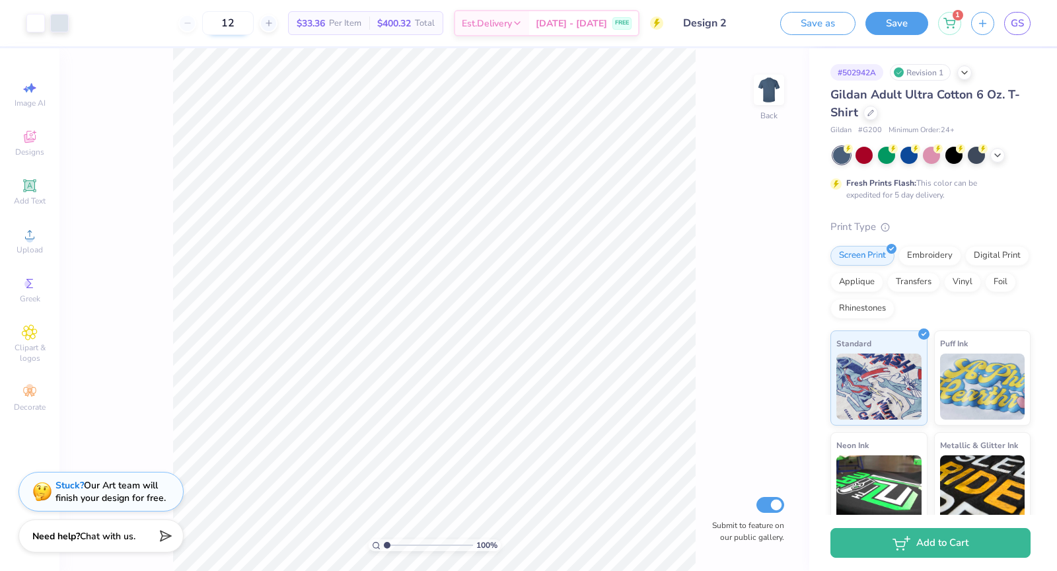
click at [244, 18] on input "12" at bounding box center [228, 23] width 52 height 24
type input "140"
click at [1002, 156] on icon at bounding box center [998, 154] width 11 height 11
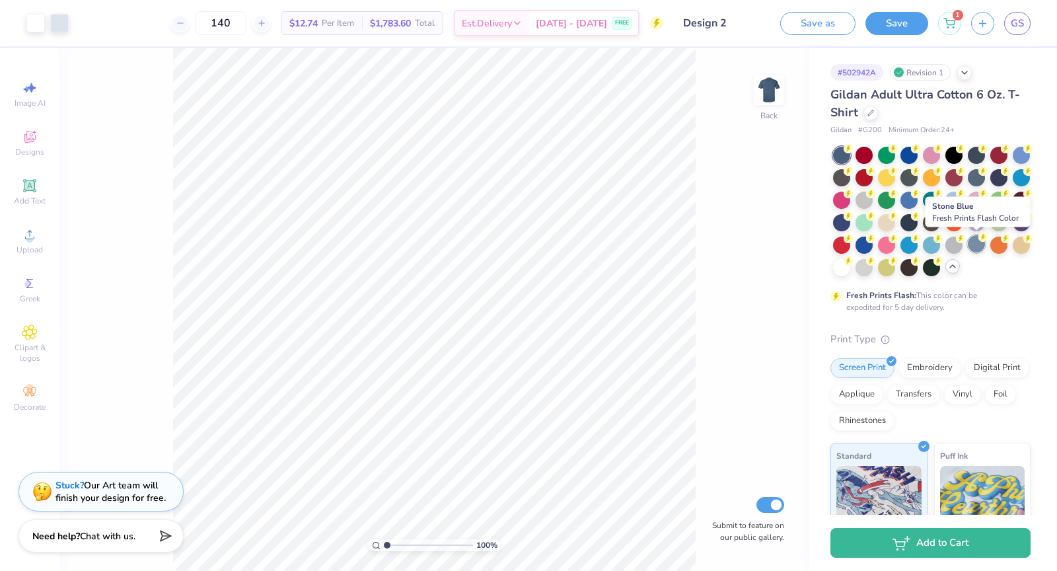
click at [981, 241] on icon at bounding box center [983, 237] width 9 height 9
